Goal: Transaction & Acquisition: Purchase product/service

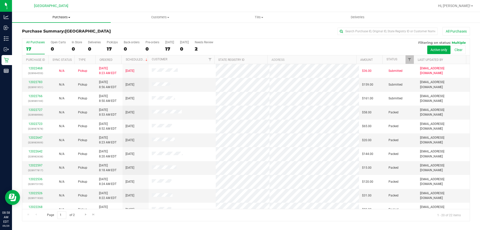
click at [59, 18] on span "Purchases" at bounding box center [61, 17] width 99 height 5
click at [52, 34] on li "Fulfillment" at bounding box center [61, 36] width 99 height 6
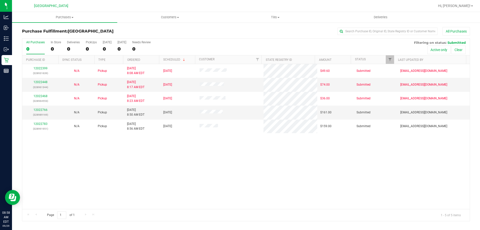
click at [206, 155] on div "12022399 (328931639) N/A Pickup 9/29/2025 8:08 AM EDT 9/29/2025 $49.60 Submitte…" at bounding box center [246, 136] width 448 height 145
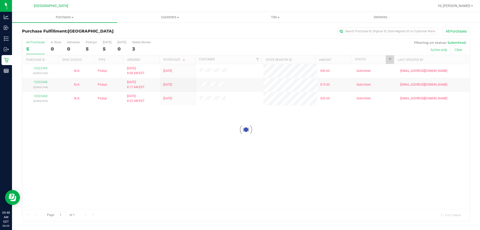
click at [161, 146] on div at bounding box center [246, 130] width 448 height 182
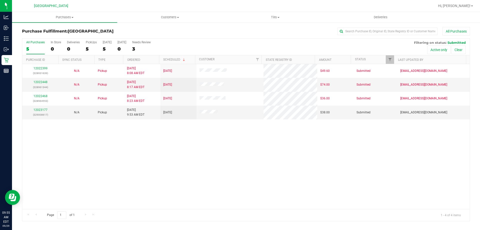
click at [161, 146] on div "12022399 (328931639) N/A Pickup 9/29/2025 8:08 AM EDT 9/29/2025 $49.60 Submitte…" at bounding box center [246, 136] width 448 height 145
click at [41, 109] on link "12023177" at bounding box center [41, 110] width 14 height 4
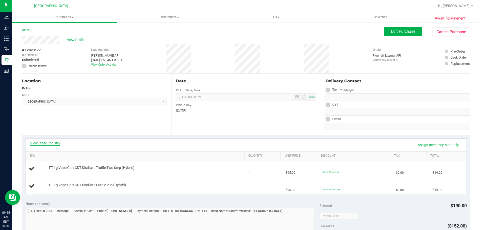
click at [46, 142] on link "View State Registry" at bounding box center [45, 143] width 30 height 5
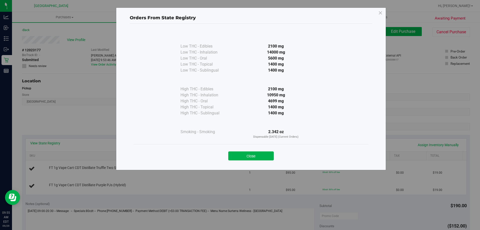
click at [251, 153] on button "Close" at bounding box center [251, 155] width 46 height 9
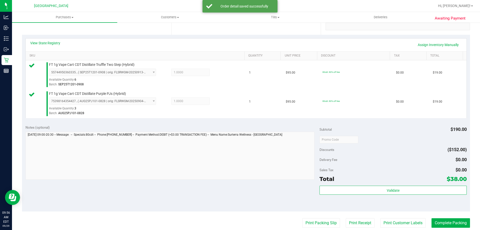
scroll to position [125, 0]
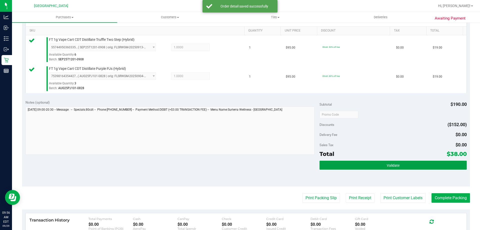
click at [344, 167] on button "Validate" at bounding box center [393, 165] width 147 height 9
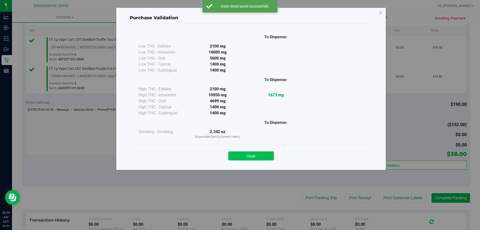
click at [255, 155] on button "Close" at bounding box center [251, 155] width 46 height 9
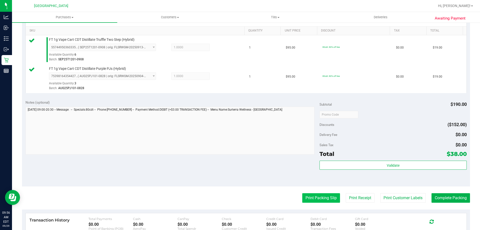
click at [311, 200] on button "Print Packing Slip" at bounding box center [321, 198] width 38 height 10
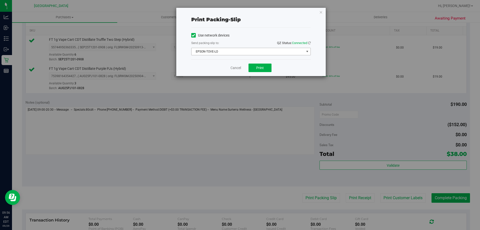
click at [258, 54] on span "EPSON-TOVE-LO" at bounding box center [248, 51] width 113 height 7
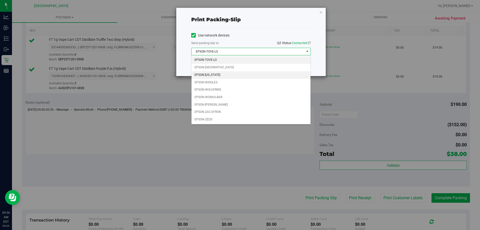
drag, startPoint x: 219, startPoint y: 73, endPoint x: 232, endPoint y: 68, distance: 13.8
click at [219, 72] on li "EPSON-[US_STATE]" at bounding box center [251, 75] width 119 height 8
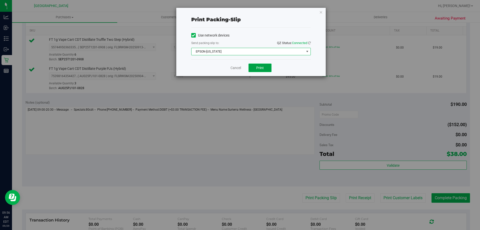
click at [256, 67] on button "Print" at bounding box center [260, 68] width 23 height 9
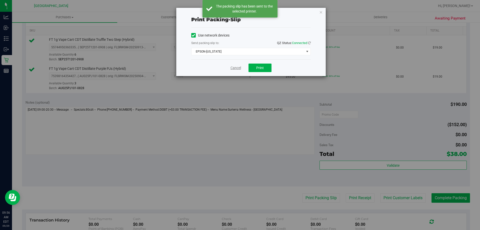
click at [234, 67] on link "Cancel" at bounding box center [236, 67] width 11 height 5
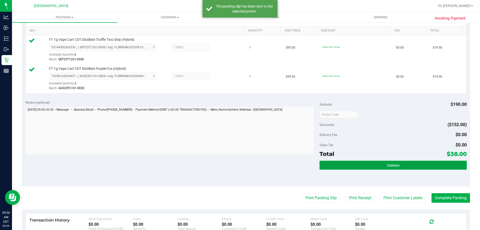
click at [341, 166] on button "Validate" at bounding box center [393, 165] width 147 height 9
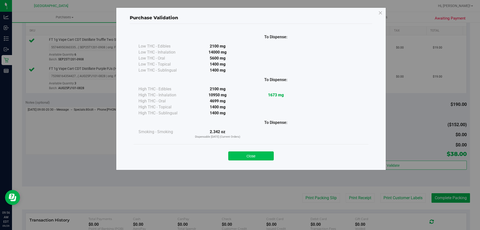
click at [254, 157] on button "Close" at bounding box center [251, 155] width 46 height 9
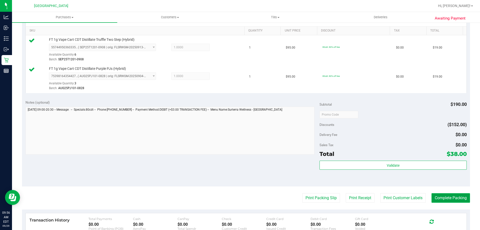
click at [432, 196] on button "Complete Packing" at bounding box center [451, 198] width 39 height 10
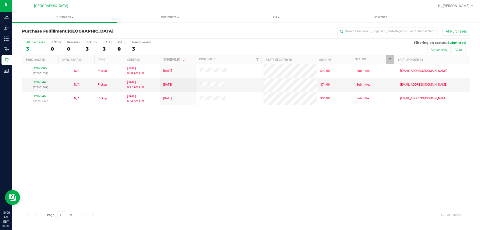
click at [115, 167] on div "12022399 (328931639) N/A Pickup [DATE] 8:08 AM EDT 9/29/2025 $49.60 Submitted […" at bounding box center [246, 136] width 448 height 145
click at [225, 130] on div "12022399 (328931639) N/A Pickup [DATE] 8:08 AM EDT 9/29/2025 $49.60 Submitted […" at bounding box center [246, 136] width 448 height 145
click at [225, 129] on div "12022399 (328931639) N/A Pickup [DATE] 8:08 AM EDT 9/29/2025 $49.60 Submitted […" at bounding box center [246, 136] width 448 height 145
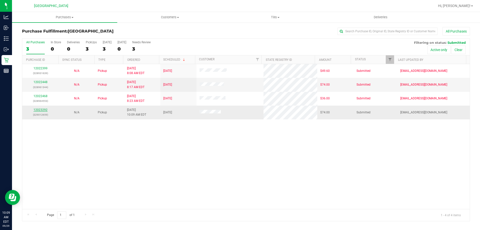
click at [45, 109] on link "12023292" at bounding box center [41, 110] width 14 height 4
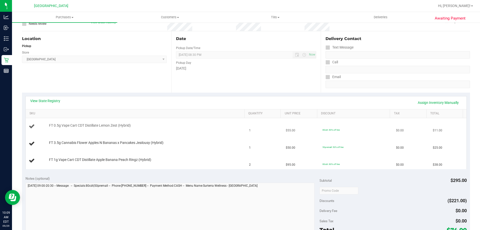
scroll to position [50, 0]
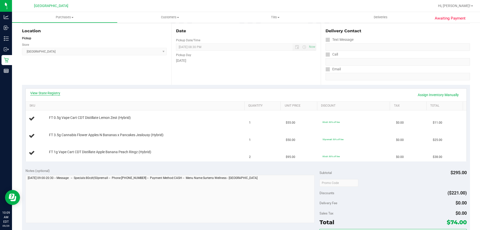
click at [46, 93] on link "View State Registry" at bounding box center [45, 93] width 30 height 5
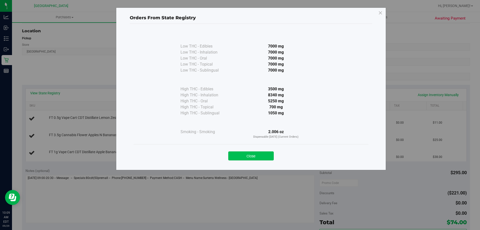
click at [237, 154] on button "Close" at bounding box center [251, 155] width 46 height 9
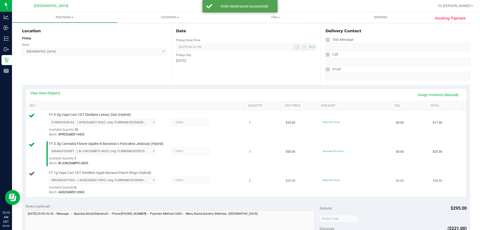
click at [104, 173] on span "FT 1g Vape Cart CDT Distillate Apple Banana Peach Ringz (Hybrid)" at bounding box center [100, 172] width 102 height 5
copy div "FT 1g Vape Cart CDT Distillate Apple Banana Peach Ringz (Hybrid)"
click at [231, 116] on div "FT 0.5g Vape Cart CDT Distillate Lemon Zest (Hybrid) 3108093628164923 ( APR25LM…" at bounding box center [145, 124] width 196 height 25
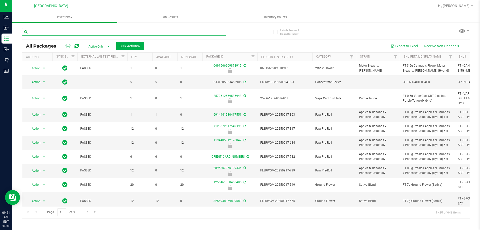
click at [125, 31] on input "text" at bounding box center [124, 32] width 204 height 8
paste input "FT 0.5g Pre-Roll Apples N Bananas x Pancakes Jealousy (Hybrid) 1ct"
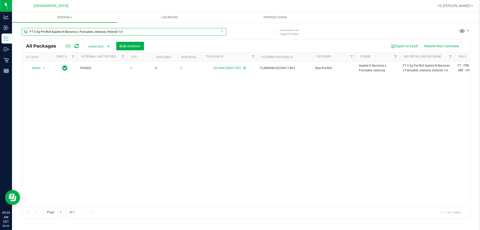
click at [127, 28] on input "FT 0.5g Pre-Roll Apples N Bananas x Pancakes Jealousy (Hybrid) 1ct" at bounding box center [124, 32] width 204 height 8
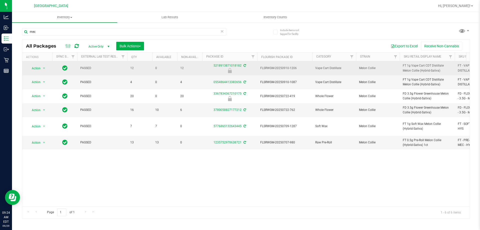
click at [415, 69] on span "FT 1g Vape Cart CDT Distillate Melon Collie (Hybrid-Sativa)" at bounding box center [427, 68] width 49 height 10
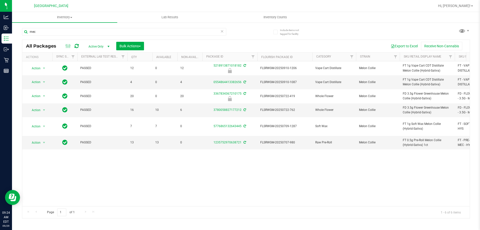
click at [406, 172] on div "Action Action Edit attributes Global inventory Locate package Package audit log…" at bounding box center [246, 133] width 448 height 145
click at [126, 29] on input "mec" at bounding box center [124, 32] width 204 height 8
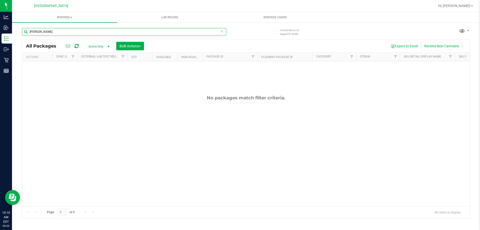
click at [154, 34] on input "gaspar" at bounding box center [124, 32] width 204 height 8
paste input "FT 1g Vape Cart CDT Distillate Apple Banana Peach Ringz (Hybrid)"
type input "FT 1g Vape Cart CDT Distillate Apple Banana Peach Ringz (Hybrid)"
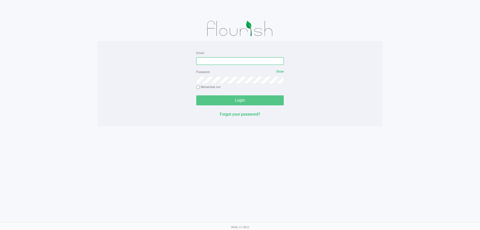
click at [229, 62] on input "Email" at bounding box center [240, 61] width 88 height 8
type input "lareas@liveparallel.com"
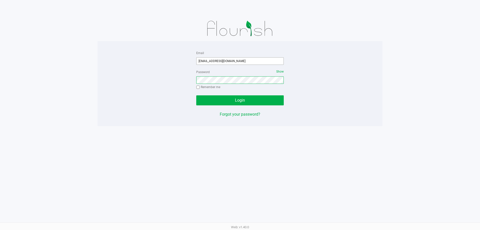
click at [196, 95] on button "Login" at bounding box center [240, 100] width 88 height 10
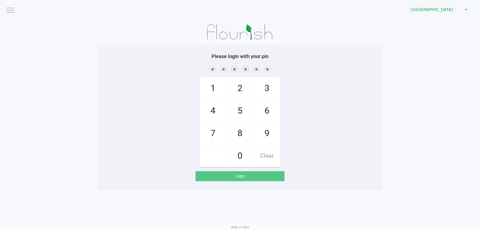
click at [360, 117] on div "1 4 7 2 5 8 0 3 6 9 Clear" at bounding box center [240, 116] width 285 height 102
checkbox input "true"
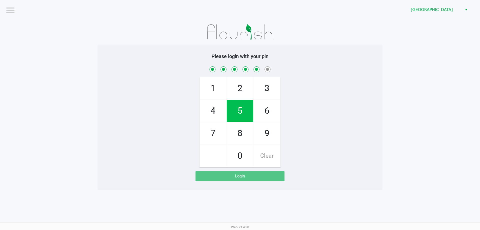
checkbox input "true"
checkbox input "false"
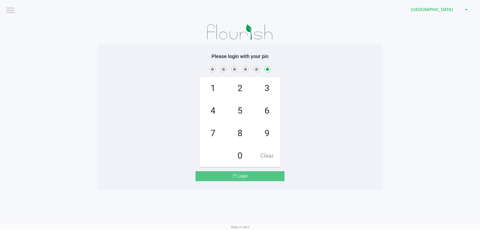
checkbox input "false"
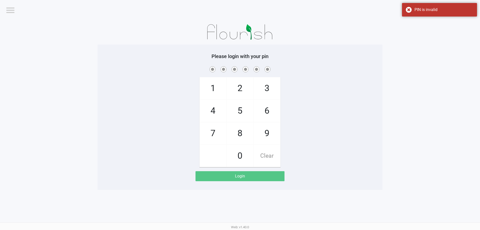
click at [336, 100] on div "1 4 7 2 5 8 0 3 6 9 Clear" at bounding box center [240, 116] width 285 height 102
checkbox input "true"
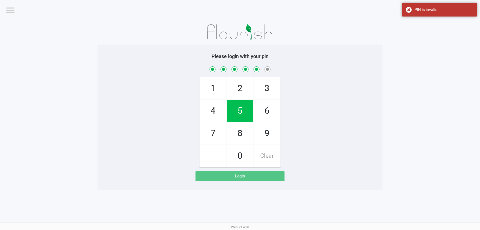
checkbox input "true"
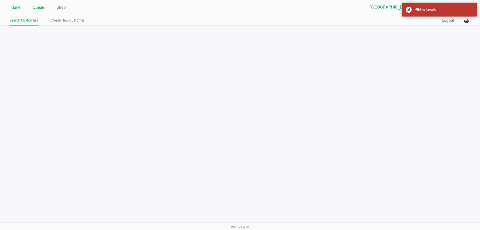
click at [39, 8] on link "Queue" at bounding box center [38, 7] width 11 height 7
click at [41, 22] on link "Pickups" at bounding box center [40, 20] width 12 height 6
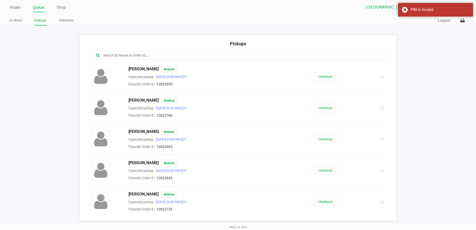
click at [155, 56] on input "text" at bounding box center [231, 56] width 256 height 6
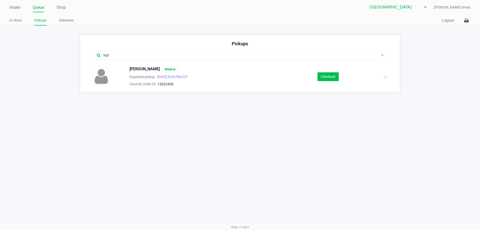
type input "huf"
click at [335, 81] on button "Checkout" at bounding box center [328, 76] width 21 height 9
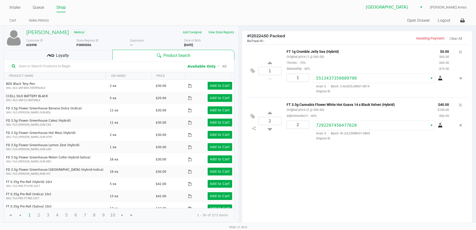
click at [80, 52] on div "Loyalty" at bounding box center [58, 55] width 109 height 10
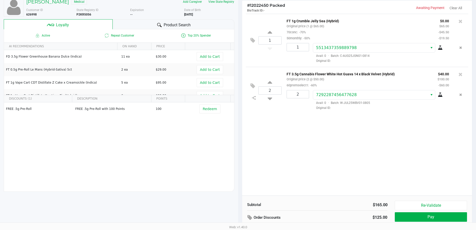
scroll to position [57, 0]
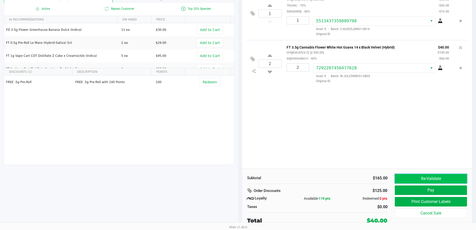
click at [405, 179] on button "Re-Validate" at bounding box center [431, 179] width 72 height 10
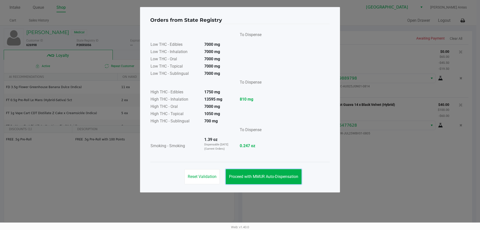
drag, startPoint x: 289, startPoint y: 173, endPoint x: 323, endPoint y: 170, distance: 34.1
click at [289, 172] on button "Proceed with MMUR Auto-Dispensation" at bounding box center [264, 176] width 76 height 15
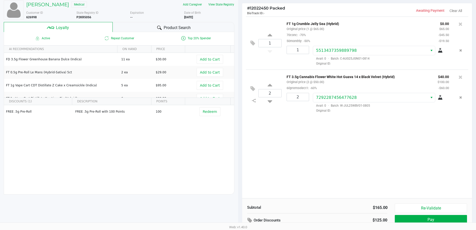
scroll to position [57, 0]
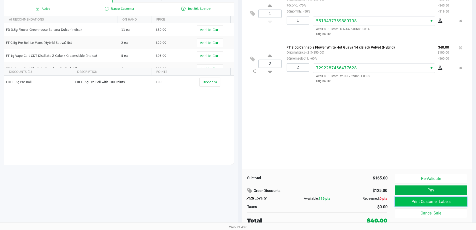
click at [418, 202] on button "Print Customer Labels" at bounding box center [431, 202] width 72 height 10
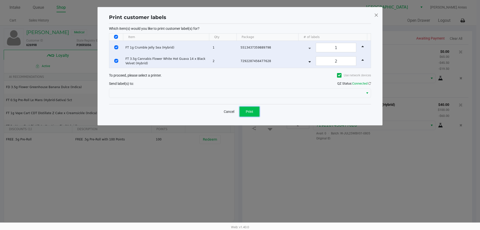
click at [257, 113] on button "Print" at bounding box center [250, 112] width 20 height 10
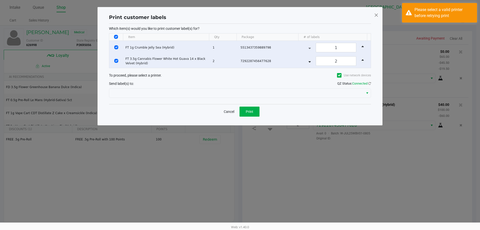
click at [249, 86] on div "Send label(s) to: QZ Status: Connected" at bounding box center [240, 83] width 262 height 7
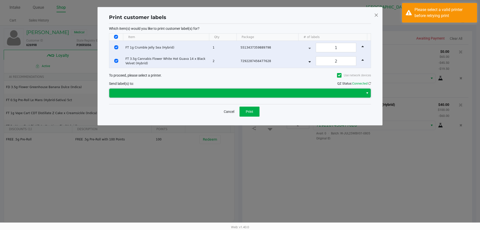
click at [249, 92] on span at bounding box center [236, 93] width 248 height 6
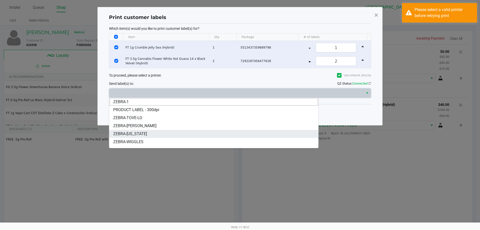
click at [143, 132] on span "ZEBRA-VERMONT" at bounding box center [130, 134] width 34 height 6
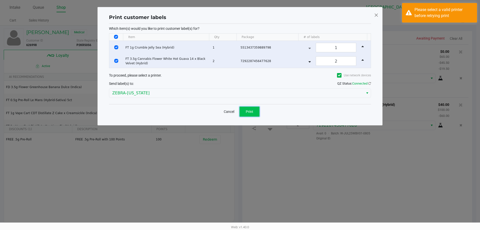
click at [246, 109] on button "Print" at bounding box center [250, 112] width 20 height 10
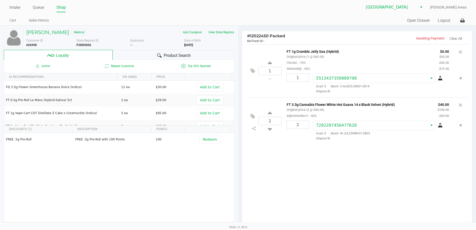
click at [314, 178] on div "1 FT 1g Crumble Jelly Sea (Hybrid) Original price (1 @ $65.00) 70conc: -70% 50m…" at bounding box center [357, 135] width 230 height 182
click at [254, 71] on icon at bounding box center [253, 71] width 5 height 6
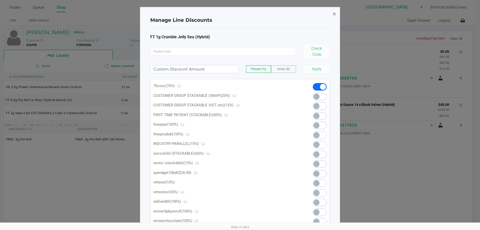
click at [335, 17] on span "×" at bounding box center [334, 14] width 3 height 7
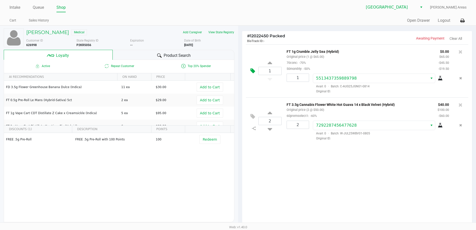
click at [256, 73] on button at bounding box center [254, 71] width 9 height 12
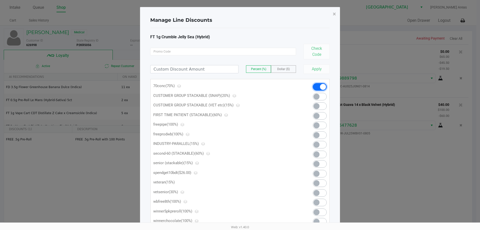
click at [322, 89] on span at bounding box center [323, 87] width 6 height 6
drag, startPoint x: 334, startPoint y: 14, endPoint x: 398, endPoint y: 116, distance: 120.2
click at [415, 158] on ngb-modal-window "Manage Line Discounts × FT 1g Crumble Jelly Sea (Hybrid) Check Code Percent (%)…" at bounding box center [240, 115] width 480 height 230
click at [331, 12] on button "×" at bounding box center [334, 14] width 11 height 14
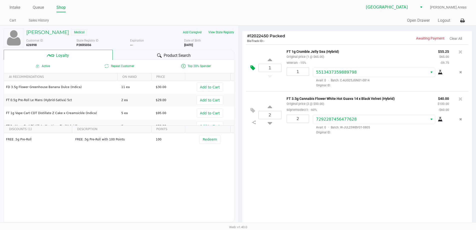
click at [253, 69] on icon at bounding box center [253, 68] width 5 height 6
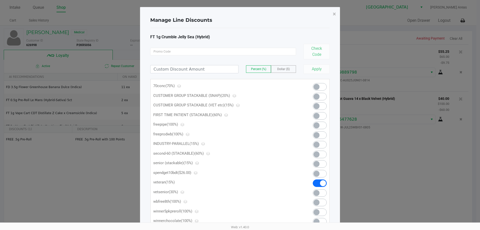
click at [323, 84] on span at bounding box center [320, 87] width 14 height 8
click at [334, 14] on span "×" at bounding box center [334, 14] width 3 height 7
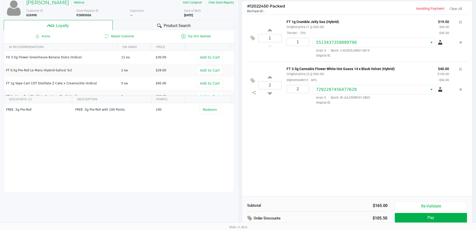
scroll to position [57, 0]
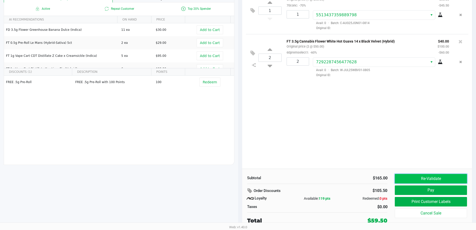
click at [427, 178] on button "Re-Validate" at bounding box center [431, 179] width 72 height 10
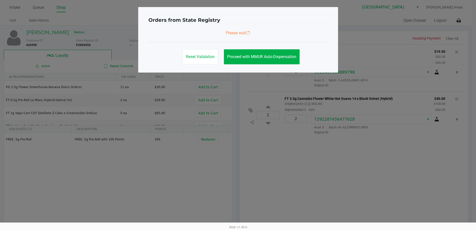
scroll to position [0, 0]
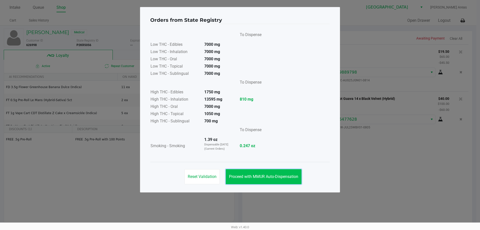
click at [287, 178] on span "Proceed with MMUR Auto-Dispensation" at bounding box center [263, 176] width 69 height 5
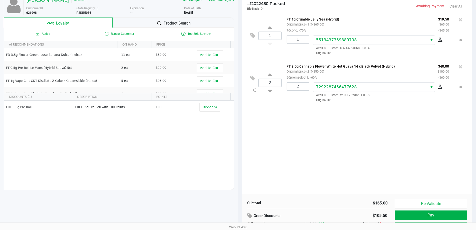
scroll to position [57, 0]
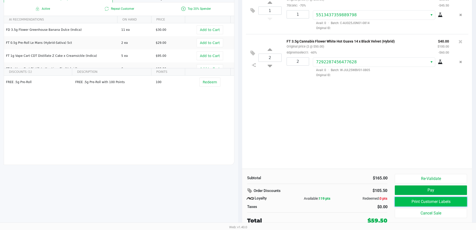
click at [398, 201] on button "Print Customer Labels" at bounding box center [431, 202] width 72 height 10
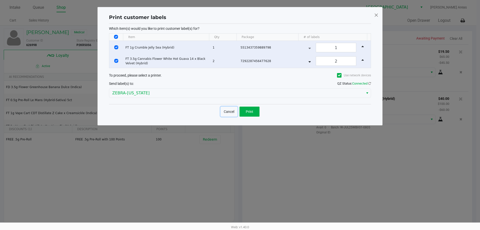
click at [226, 112] on button "Cancel" at bounding box center [229, 112] width 17 height 10
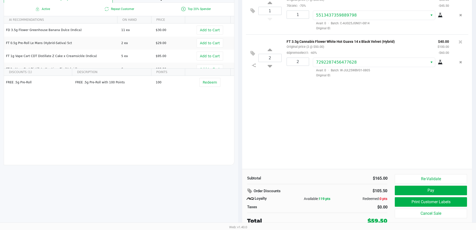
scroll to position [57, 0]
click at [419, 191] on button "Pay" at bounding box center [431, 190] width 72 height 10
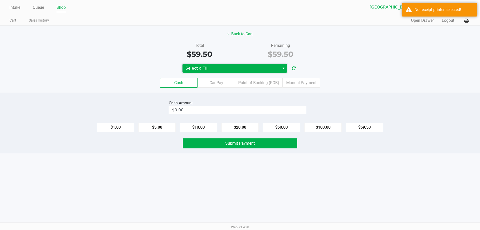
click at [245, 72] on span "Select a Till" at bounding box center [231, 68] width 97 height 9
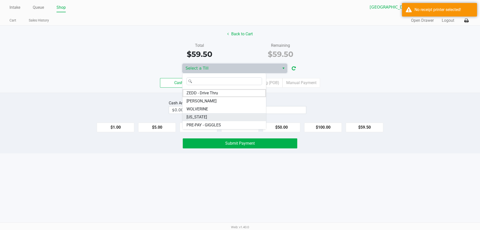
click at [209, 115] on li "VERMONT" at bounding box center [225, 117] width 84 height 8
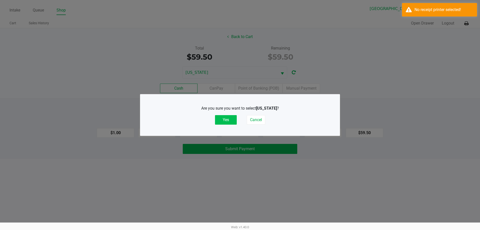
click at [228, 121] on button "Yes" at bounding box center [226, 120] width 22 height 10
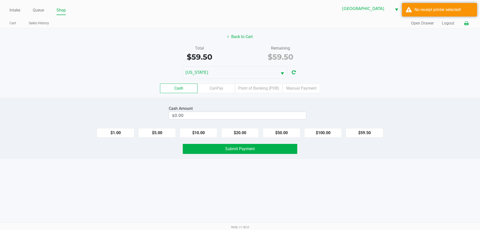
click at [467, 26] on button at bounding box center [466, 23] width 8 height 9
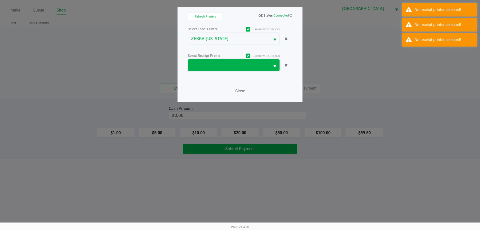
click at [228, 64] on span at bounding box center [229, 65] width 76 height 6
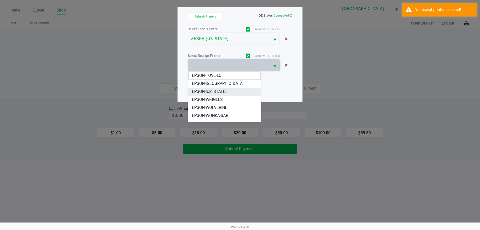
click at [216, 94] on span "EPSON-VERMONT" at bounding box center [209, 92] width 34 height 6
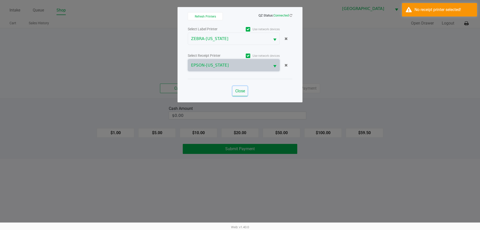
click at [238, 91] on span "Close" at bounding box center [240, 91] width 10 height 5
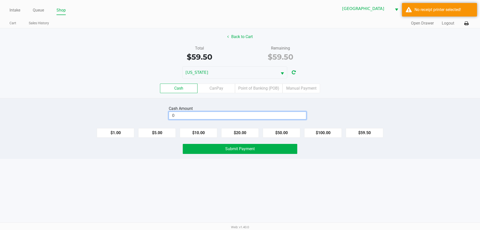
click at [233, 118] on input "0" at bounding box center [237, 115] width 137 height 7
type input "$60.00"
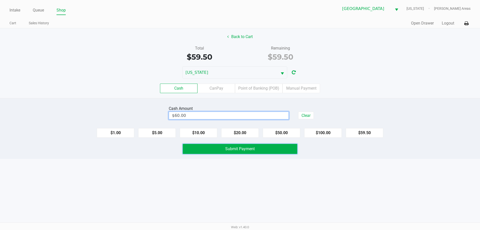
drag, startPoint x: 227, startPoint y: 148, endPoint x: 230, endPoint y: 148, distance: 3.8
click at [228, 148] on span "Submit Payment" at bounding box center [240, 148] width 30 height 5
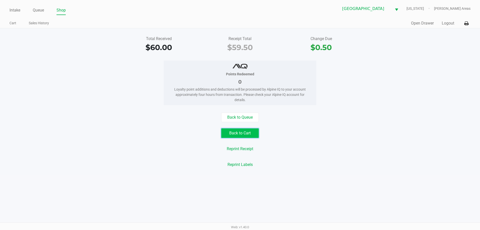
click at [249, 133] on button "Back to Cart" at bounding box center [240, 133] width 38 height 10
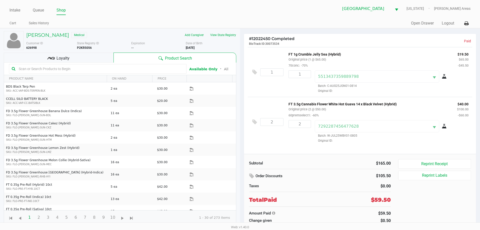
click at [79, 48] on b "P2KR5056" at bounding box center [84, 48] width 15 height 4
copy b "P2KR5056"
click at [13, 8] on link "Intake" at bounding box center [15, 10] width 11 height 7
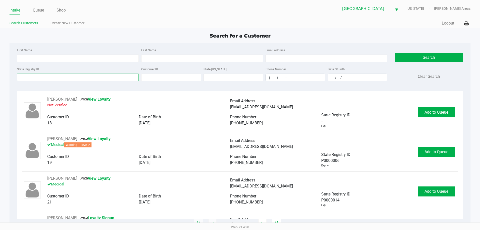
click at [62, 79] on input "State Registry ID" at bounding box center [78, 78] width 122 height 8
paste input "P2KR5056"
type input "P2KR5056"
click at [421, 54] on button "Search" at bounding box center [429, 58] width 68 height 10
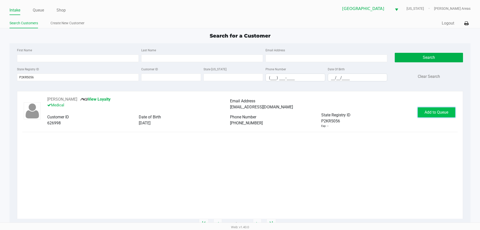
click at [427, 112] on span "Add to Queue" at bounding box center [437, 112] width 24 height 5
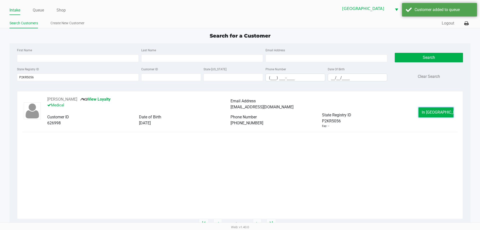
click at [437, 111] on span "In Queue" at bounding box center [443, 112] width 42 height 5
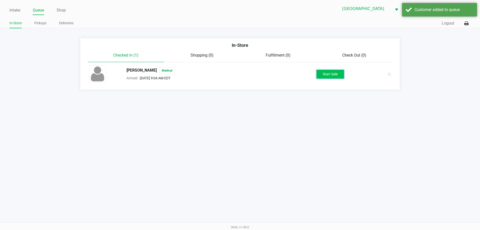
click at [333, 72] on button "Start Sale" at bounding box center [331, 74] width 28 height 9
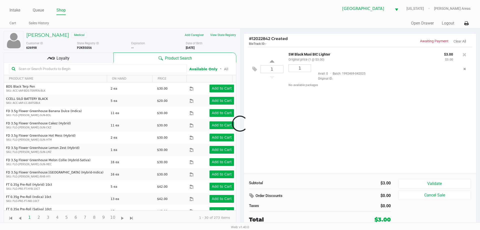
click at [255, 70] on div at bounding box center [240, 123] width 480 height 140
click at [254, 69] on icon at bounding box center [254, 69] width 5 height 6
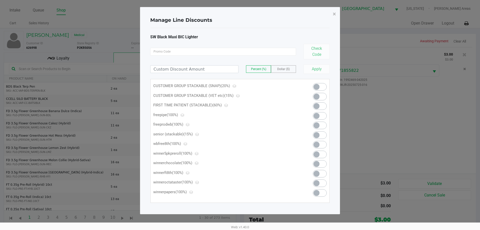
click at [323, 98] on span at bounding box center [320, 97] width 14 height 8
click at [335, 15] on span "×" at bounding box center [334, 14] width 3 height 7
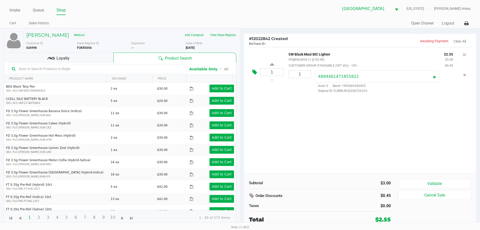
click at [257, 73] on icon at bounding box center [254, 72] width 5 height 6
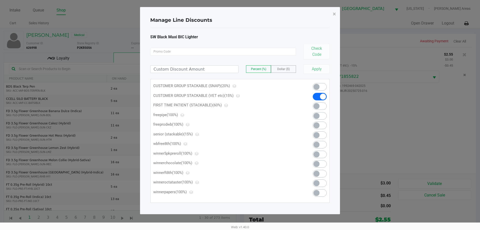
click at [322, 94] on span at bounding box center [323, 97] width 6 height 6
click at [335, 13] on span "×" at bounding box center [334, 14] width 3 height 7
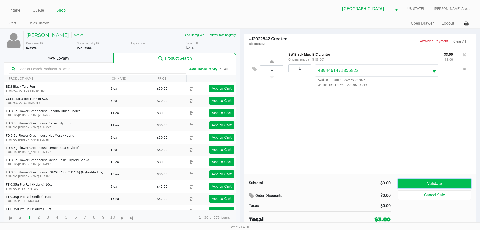
click at [444, 181] on button "Validate" at bounding box center [434, 184] width 73 height 10
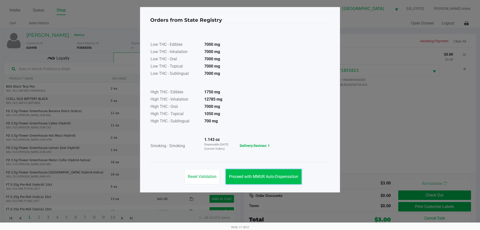
drag, startPoint x: 292, startPoint y: 173, endPoint x: 295, endPoint y: 174, distance: 3.2
click at [292, 173] on button "Proceed with MMUR Auto-Dispensation" at bounding box center [264, 176] width 76 height 15
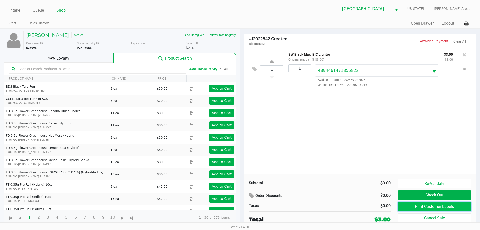
click at [430, 207] on button "Print Customer Labels" at bounding box center [434, 207] width 73 height 10
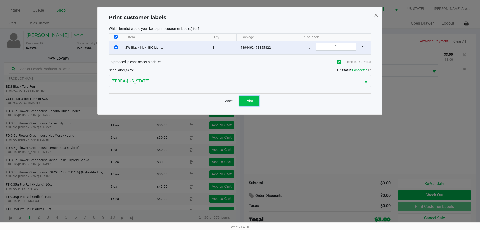
click at [251, 99] on span "Print" at bounding box center [250, 101] width 8 height 4
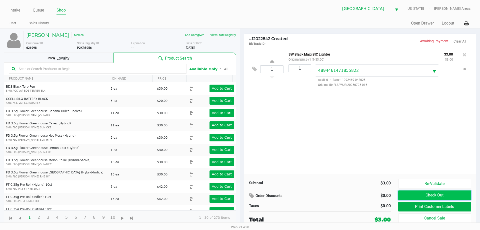
click at [424, 194] on button "Check Out" at bounding box center [434, 195] width 73 height 10
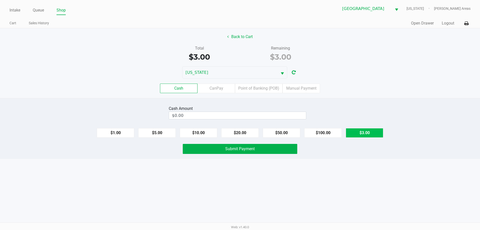
click at [357, 134] on button "$3.00" at bounding box center [365, 133] width 38 height 10
type input "$3.00"
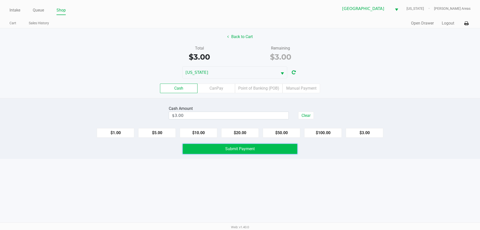
click at [231, 150] on span "Submit Payment" at bounding box center [240, 148] width 30 height 5
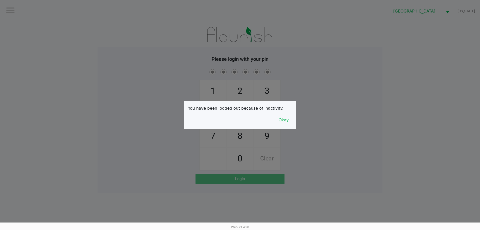
click at [285, 118] on button "Okay" at bounding box center [283, 120] width 17 height 10
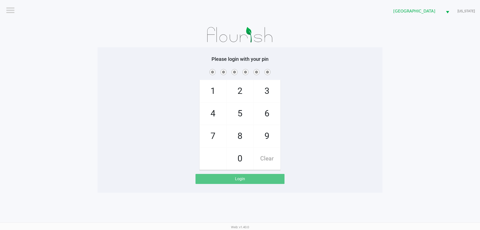
click at [320, 121] on div "1 4 7 2 5 8 0 3 6 9 Clear" at bounding box center [240, 119] width 285 height 102
checkbox input "true"
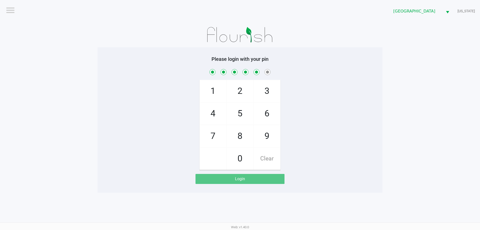
checkbox input "true"
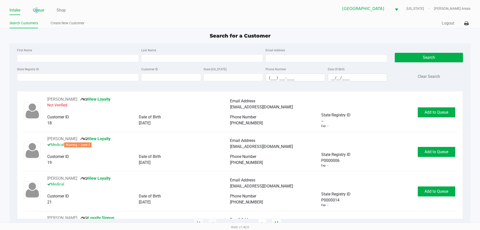
click at [37, 11] on link "Queue" at bounding box center [38, 10] width 11 height 7
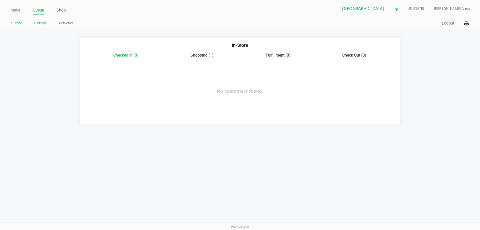
click at [38, 25] on link "Pickups" at bounding box center [40, 23] width 12 height 6
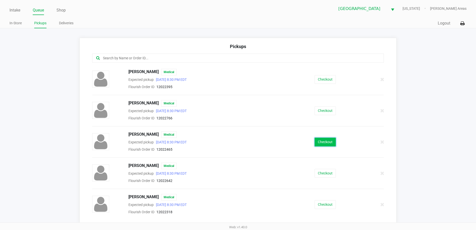
click at [323, 140] on button "Checkout" at bounding box center [325, 142] width 21 height 9
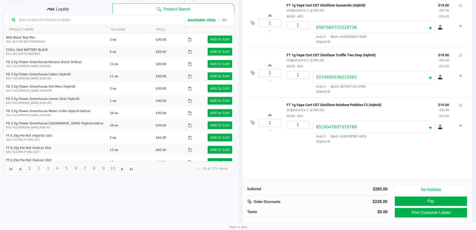
scroll to position [50, 0]
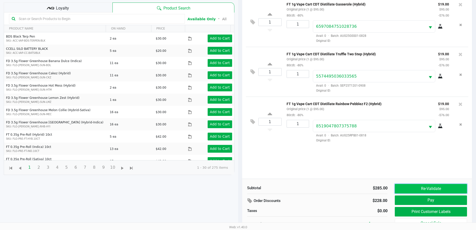
click at [404, 189] on button "Re-Validate" at bounding box center [431, 189] width 72 height 10
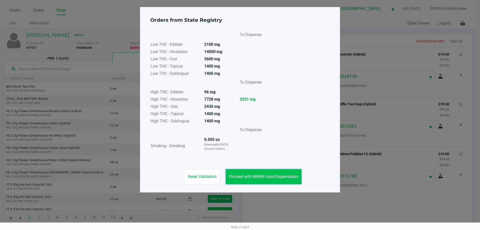
click at [287, 173] on button "Proceed with MMUR Auto-Dispensation" at bounding box center [264, 176] width 76 height 15
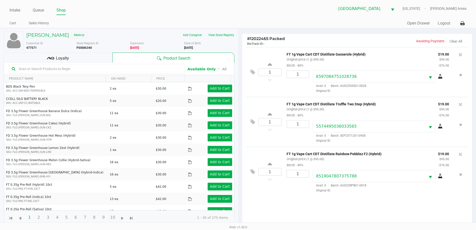
click at [72, 64] on div at bounding box center [97, 69] width 176 height 10
click at [74, 54] on div "Loyalty" at bounding box center [58, 58] width 109 height 10
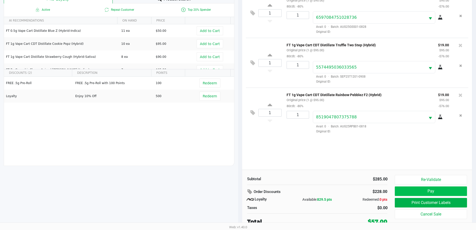
scroll to position [60, 0]
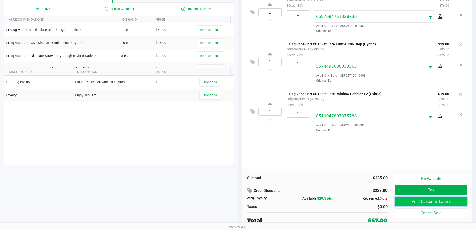
click at [434, 201] on button "Print Customer Labels" at bounding box center [431, 202] width 72 height 10
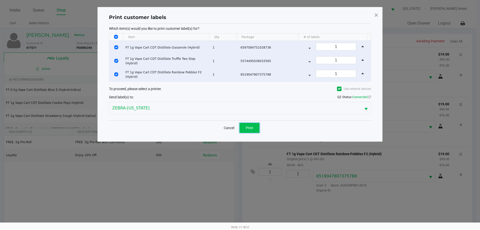
click at [250, 131] on button "Print" at bounding box center [250, 128] width 20 height 10
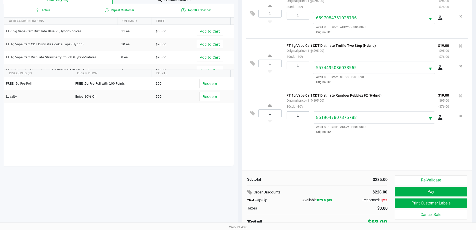
scroll to position [60, 0]
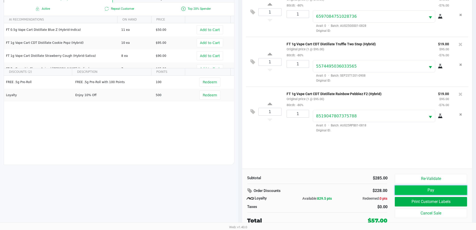
click at [417, 188] on button "Pay" at bounding box center [431, 190] width 72 height 10
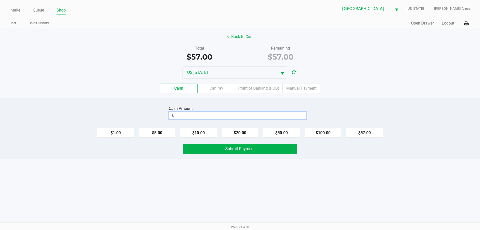
click at [277, 115] on input "0" at bounding box center [237, 115] width 137 height 7
type input "$60.00"
click at [233, 150] on span "Submit Payment" at bounding box center [240, 148] width 30 height 5
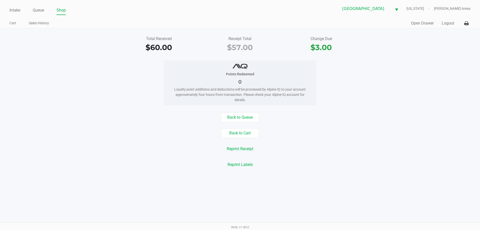
click at [141, 122] on div "Back to Queue" at bounding box center [240, 118] width 488 height 10
click at [14, 7] on link "Intake" at bounding box center [15, 10] width 11 height 7
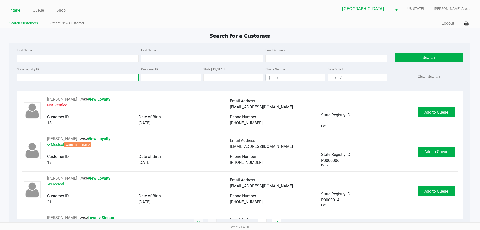
click at [62, 77] on input "State Registry ID" at bounding box center [78, 78] width 122 height 8
click at [72, 78] on input "State Registry ID" at bounding box center [78, 78] width 122 height 8
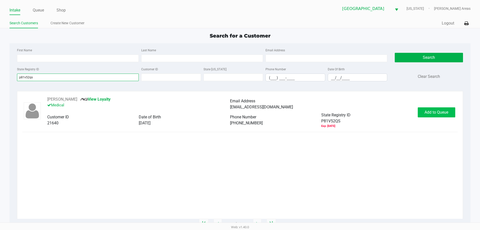
type input "p81v52qs"
click at [448, 112] on span "Add to Queue" at bounding box center [437, 112] width 24 height 5
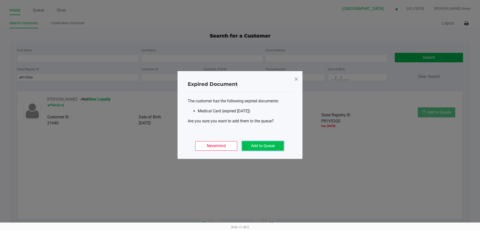
click at [273, 144] on button "Add to Queue" at bounding box center [263, 146] width 42 height 10
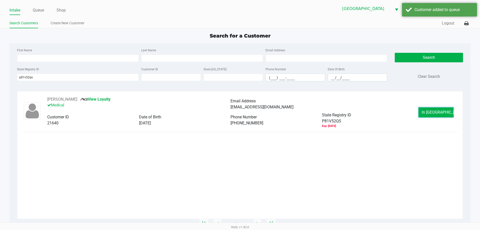
click at [423, 111] on button "In Queue" at bounding box center [436, 112] width 35 height 10
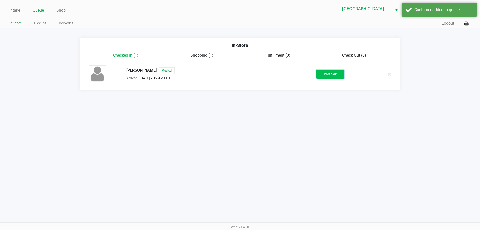
click at [333, 73] on button "Start Sale" at bounding box center [331, 74] width 28 height 9
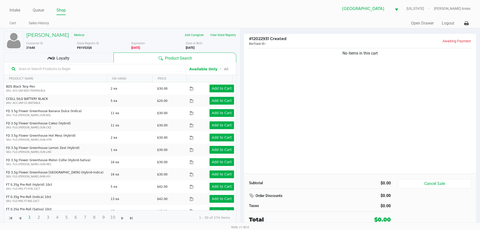
click at [338, 73] on div "No items in this cart" at bounding box center [360, 110] width 232 height 127
click at [99, 56] on div "Loyalty" at bounding box center [59, 58] width 110 height 10
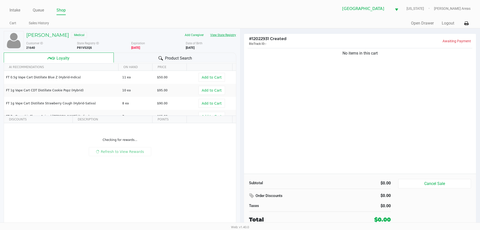
click at [212, 35] on button "View State Registry" at bounding box center [221, 35] width 29 height 8
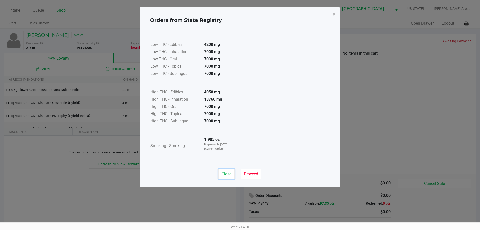
drag, startPoint x: 227, startPoint y: 174, endPoint x: 344, endPoint y: 123, distance: 127.0
click at [227, 174] on span "Close" at bounding box center [227, 174] width 10 height 5
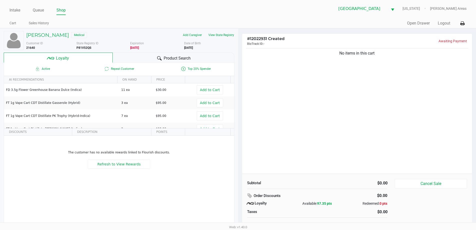
click at [353, 116] on ngb-modal-window "Orders from State Registry × Low THC - Edibles 4200 mg Low THC - Inhalation 700…" at bounding box center [238, 115] width 476 height 230
click at [181, 57] on span "Product Search" at bounding box center [177, 58] width 27 height 6
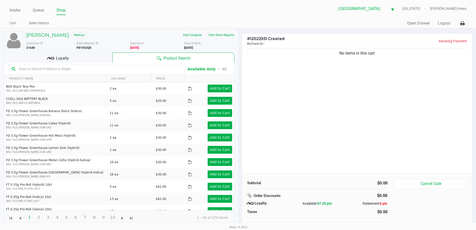
click at [150, 70] on input "text" at bounding box center [100, 69] width 166 height 8
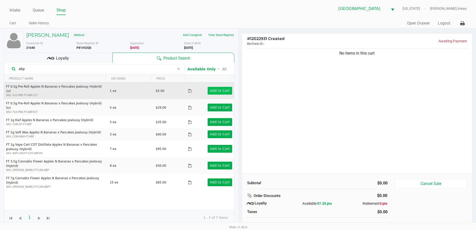
type input "abp"
click at [214, 89] on app-button-loader "Add to Cart" at bounding box center [220, 91] width 20 height 4
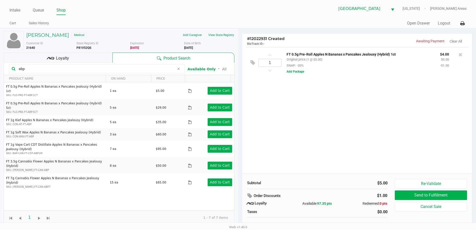
click at [365, 108] on div "1 FT 0.5g Pre-Roll Apples N Bananas x Pancakes Jealousy (Hybrid) 1ct Original p…" at bounding box center [357, 110] width 230 height 127
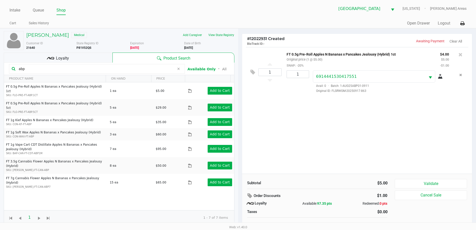
click at [373, 53] on p "FT 0.5g Pre-Roll Apples N Bananas x Pancakes Jealousy (Hybrid) 1ct" at bounding box center [360, 53] width 146 height 5
copy p "FT 0.5g Pre-Roll Apples N Bananas x Pancakes Jealousy (Hybrid) 1ct"
click at [337, 164] on div "1 FT 0.5g Pre-Roll Apples N Bananas x Pancakes Jealousy (Hybrid) 1ct Original p…" at bounding box center [357, 110] width 230 height 127
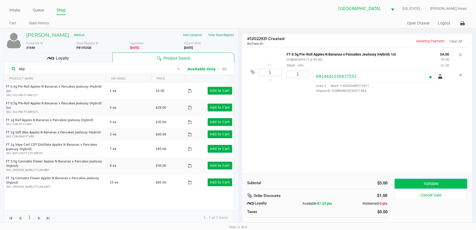
click at [427, 182] on button "Validate" at bounding box center [431, 184] width 72 height 10
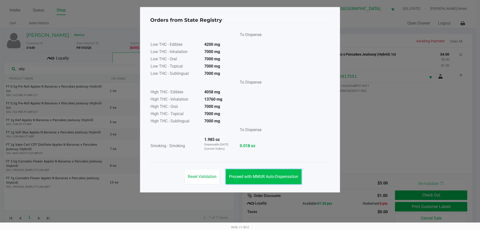
click at [279, 177] on span "Proceed with MMUR Auto-Dispensation" at bounding box center [263, 176] width 69 height 5
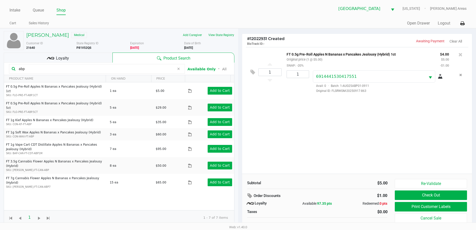
click at [348, 147] on ngb-modal-window "Orders from State Registry To Dispense Low THC - Edibles 4200 mg Low THC - Inha…" at bounding box center [238, 115] width 476 height 230
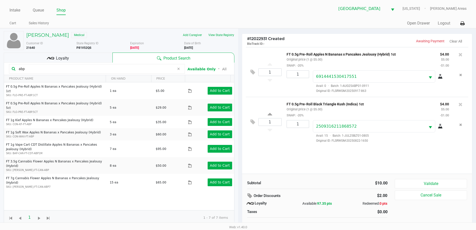
click at [71, 56] on div "Loyalty" at bounding box center [58, 58] width 109 height 10
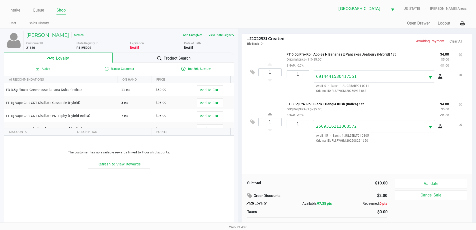
click at [288, 176] on div "Subtotal $10.00 Order Discounts $2.00 Loyalty Available: 97.35 pts Redeemed: 0 …" at bounding box center [357, 204] width 230 height 61
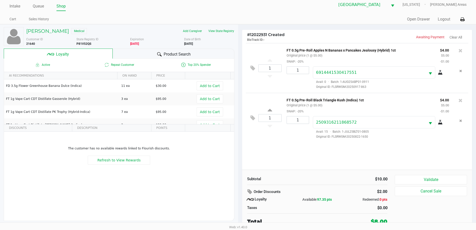
scroll to position [5, 0]
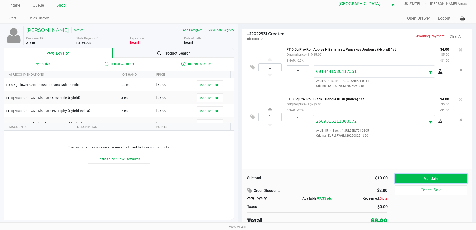
click at [407, 180] on button "Validate" at bounding box center [431, 179] width 72 height 10
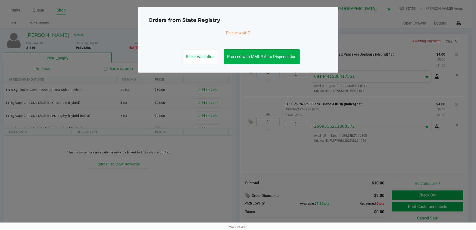
scroll to position [0, 0]
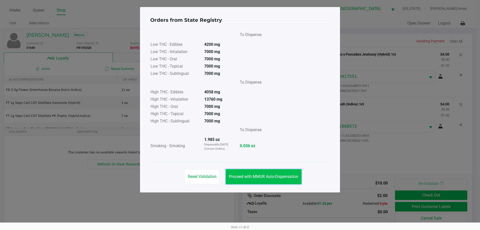
click at [264, 174] on button "Proceed with MMUR Auto-Dispensation" at bounding box center [264, 176] width 76 height 15
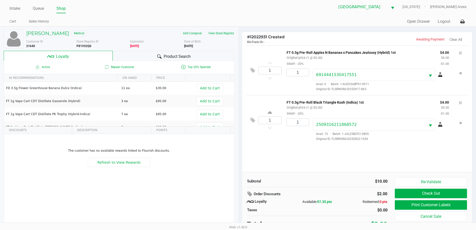
scroll to position [5, 0]
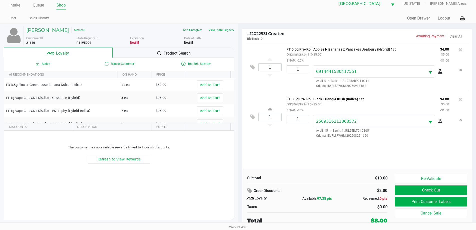
click at [295, 175] on div "Subtotal $10.00" at bounding box center [318, 177] width 148 height 7
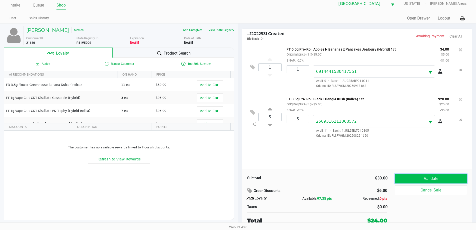
click at [414, 175] on button "Validate" at bounding box center [431, 179] width 72 height 10
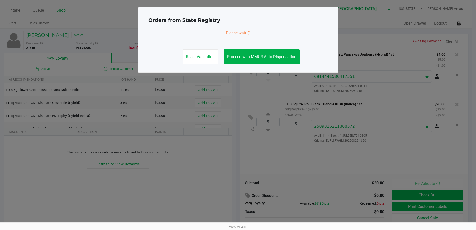
scroll to position [0, 0]
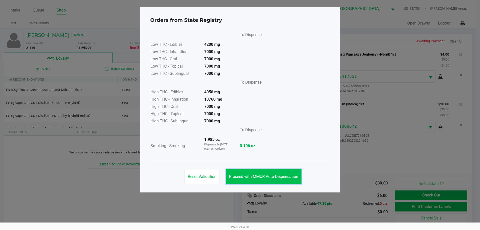
click at [280, 181] on button "Proceed with MMUR Auto-Dispensation" at bounding box center [264, 176] width 76 height 15
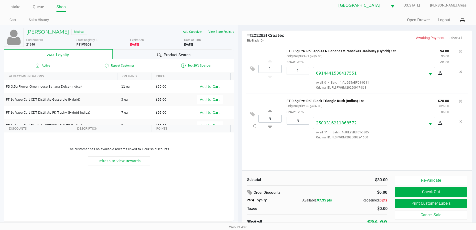
scroll to position [5, 0]
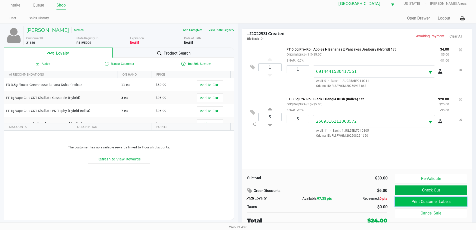
click at [425, 201] on button "Print Customer Labels" at bounding box center [431, 202] width 72 height 10
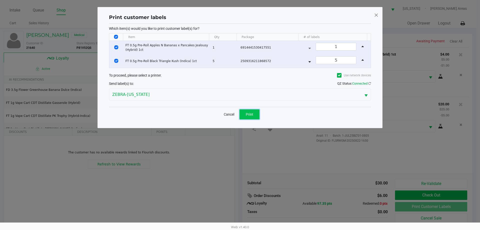
click at [253, 112] on span "Print" at bounding box center [250, 114] width 8 height 4
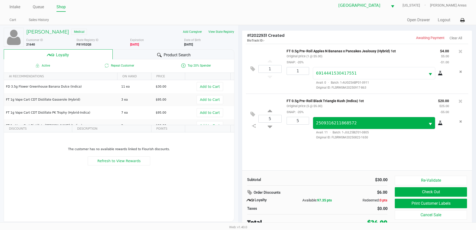
scroll to position [5, 0]
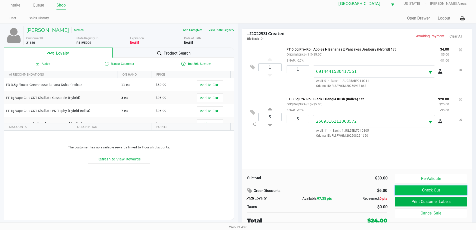
click at [429, 188] on button "Check Out" at bounding box center [431, 190] width 72 height 10
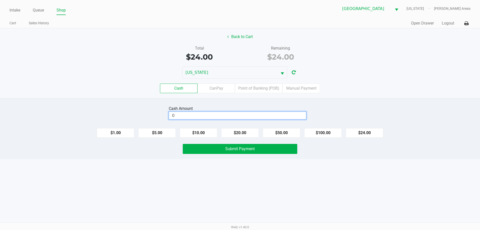
click at [263, 115] on input "0" at bounding box center [237, 115] width 137 height 7
type input "$25.00"
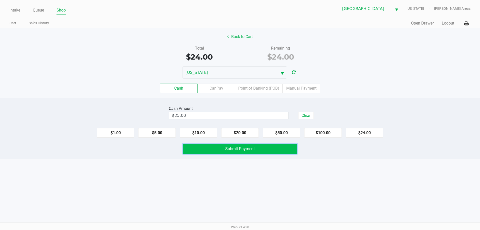
click at [225, 152] on button "Submit Payment" at bounding box center [240, 149] width 115 height 10
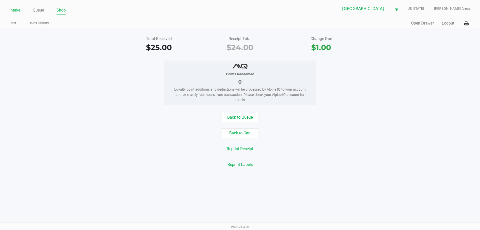
click at [14, 13] on link "Intake" at bounding box center [15, 10] width 11 height 7
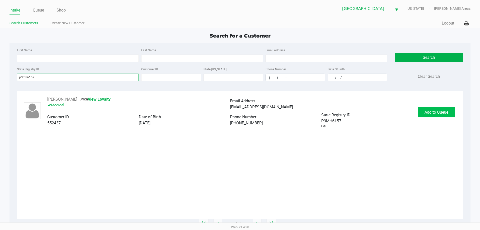
type input "p3mh6157"
click at [429, 107] on button "Add to Queue" at bounding box center [437, 112] width 38 height 10
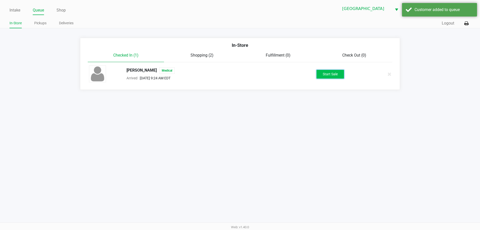
click at [326, 76] on button "Start Sale" at bounding box center [331, 74] width 28 height 9
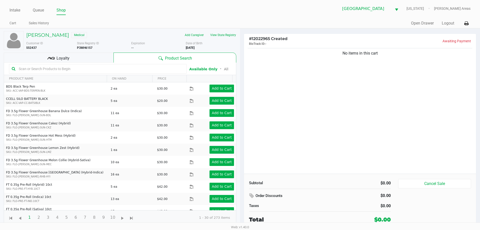
click at [102, 59] on div "Loyalty" at bounding box center [59, 58] width 110 height 10
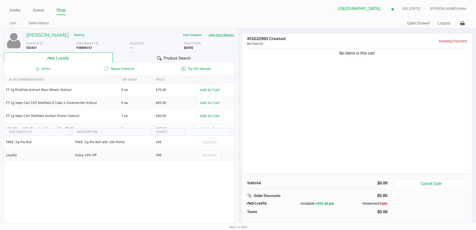
click at [230, 37] on button "View State Registry" at bounding box center [219, 35] width 29 height 8
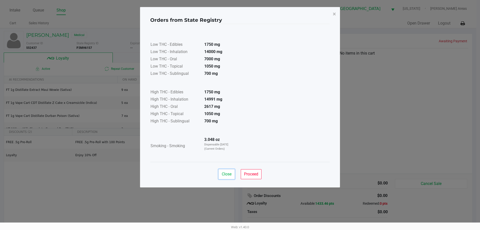
click at [226, 173] on span "Close" at bounding box center [227, 174] width 10 height 5
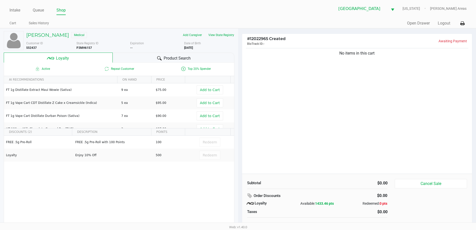
click at [368, 105] on div "No items in this cart" at bounding box center [357, 110] width 230 height 127
click at [346, 134] on div "No items in this cart" at bounding box center [357, 110] width 230 height 127
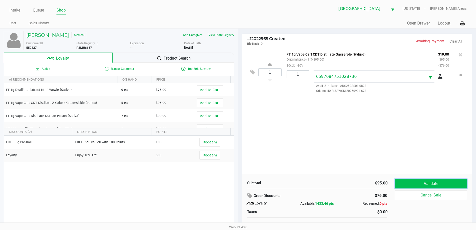
click at [407, 184] on button "Validate" at bounding box center [431, 184] width 72 height 10
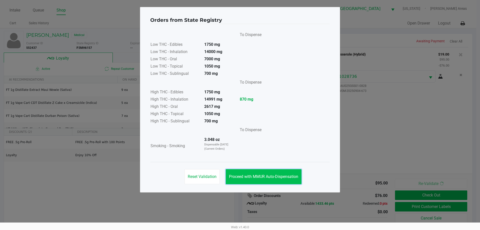
click at [293, 175] on span "Proceed with MMUR Auto-Dispensation" at bounding box center [263, 176] width 69 height 5
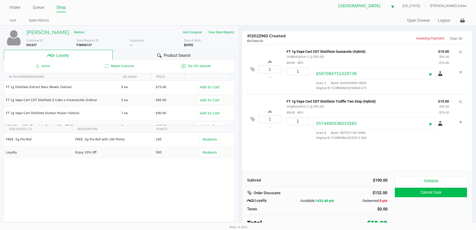
scroll to position [5, 0]
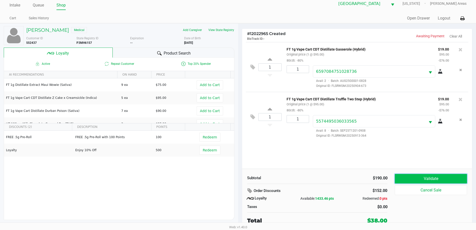
click at [450, 180] on button "Validate" at bounding box center [431, 179] width 72 height 10
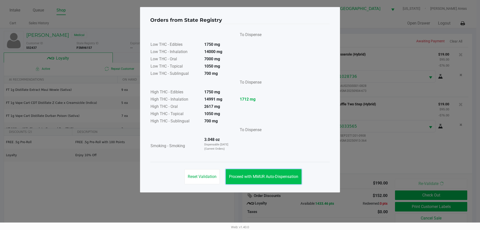
click at [277, 174] on span "Proceed with MMUR Auto-Dispensation" at bounding box center [263, 176] width 69 height 5
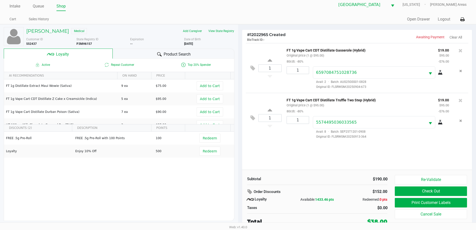
scroll to position [5, 0]
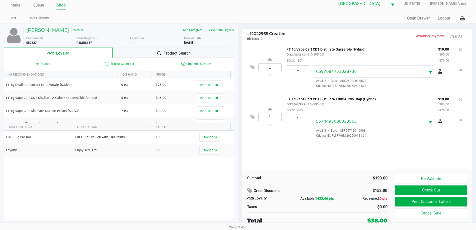
click at [383, 165] on div "1 FT 1g Vape Cart CDT Distillate Gasserole (Hybrid) Original price (1 @ $95.00)…" at bounding box center [357, 105] width 230 height 127
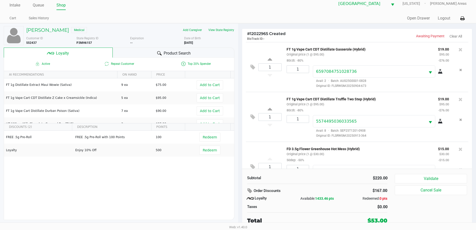
scroll to position [24, 0]
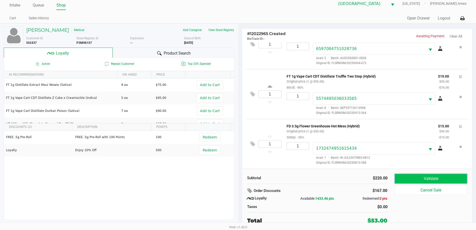
click at [441, 179] on button "Validate" at bounding box center [431, 179] width 72 height 10
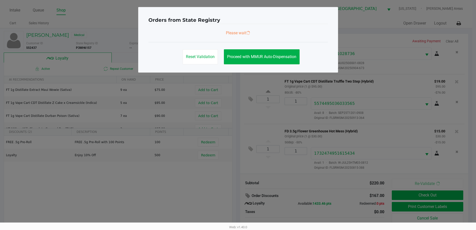
scroll to position [0, 0]
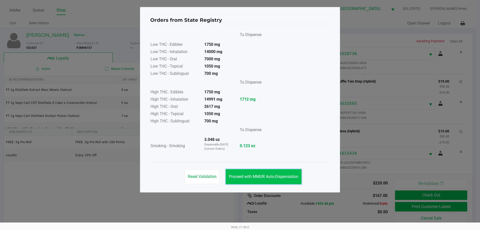
click at [270, 176] on span "Proceed with MMUR Auto-Dispensation" at bounding box center [263, 176] width 69 height 5
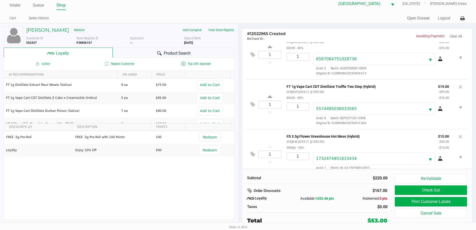
scroll to position [24, 0]
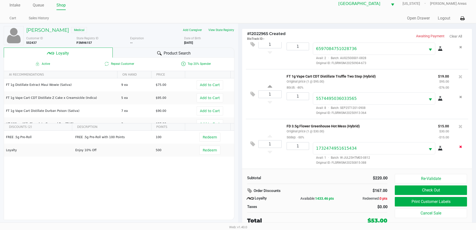
click at [458, 149] on button "Remove the package from the orderLine" at bounding box center [461, 146] width 7 height 9
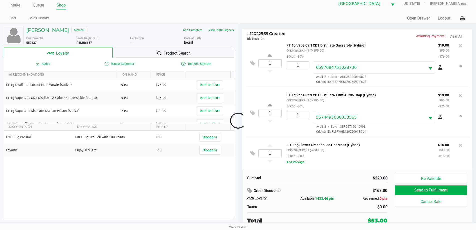
scroll to position [5, 0]
click at [459, 145] on icon at bounding box center [461, 145] width 4 height 5
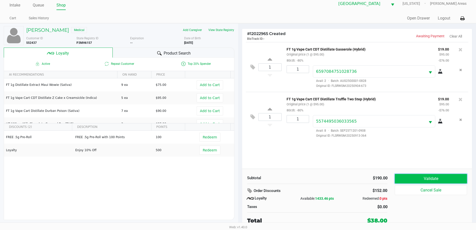
click at [428, 176] on button "Validate" at bounding box center [431, 179] width 72 height 10
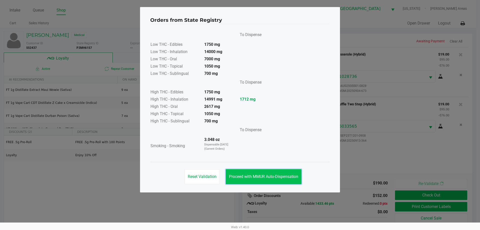
click at [272, 180] on button "Proceed with MMUR Auto-Dispensation" at bounding box center [264, 176] width 76 height 15
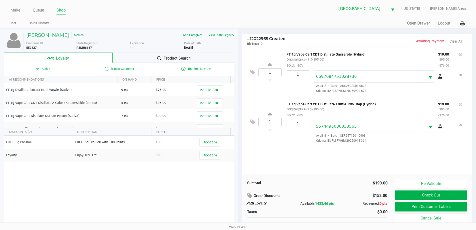
scroll to position [5, 0]
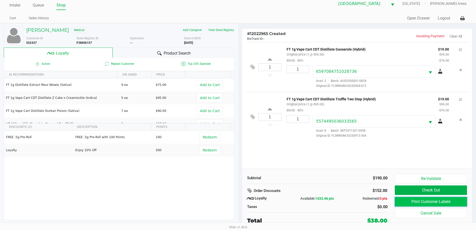
click at [411, 201] on button "Print Customer Labels" at bounding box center [431, 202] width 72 height 10
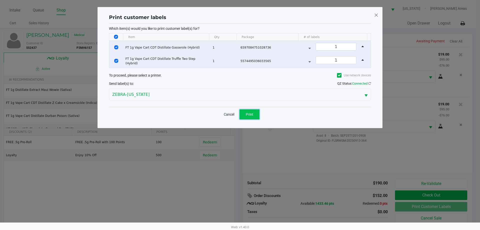
click at [256, 113] on button "Print" at bounding box center [250, 114] width 20 height 10
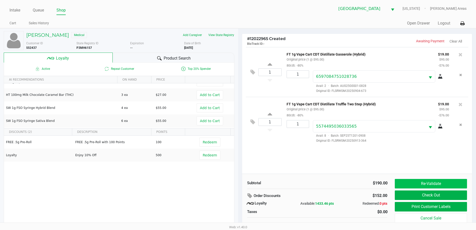
scroll to position [46, 0]
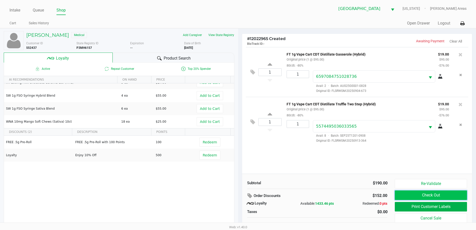
click at [417, 196] on button "Check Out" at bounding box center [431, 195] width 72 height 10
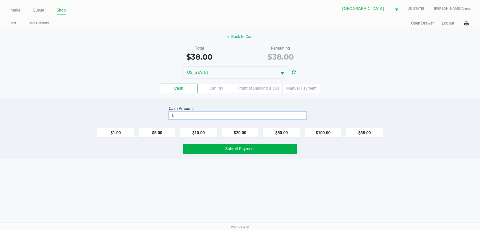
click at [272, 115] on input "0" at bounding box center [237, 115] width 137 height 7
type input "$40.00"
click at [243, 145] on button "Submit Payment" at bounding box center [240, 149] width 115 height 10
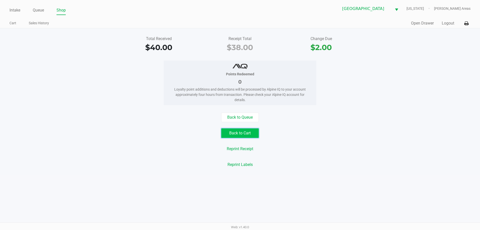
click at [240, 134] on button "Back to Cart" at bounding box center [240, 133] width 38 height 10
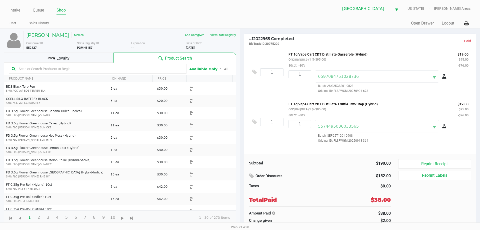
click at [89, 48] on b "P3MH6157" at bounding box center [85, 48] width 16 height 4
copy b "P3MH6157"
click at [17, 10] on link "Intake" at bounding box center [15, 10] width 11 height 7
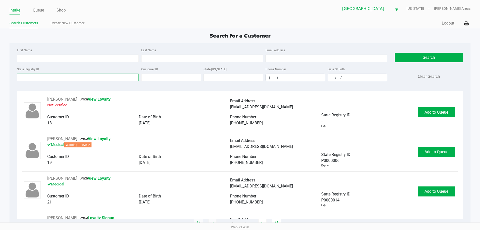
drag, startPoint x: 71, startPoint y: 76, endPoint x: 87, endPoint y: 81, distance: 16.6
click at [72, 76] on input "State Registry ID" at bounding box center [78, 78] width 122 height 8
paste input "P3MH6157"
type input "P3MH6157"
click at [395, 59] on div "Search Clear Search" at bounding box center [429, 66] width 76 height 38
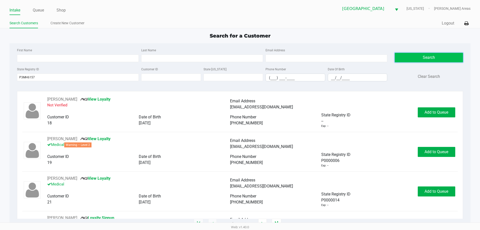
click at [401, 60] on button "Search" at bounding box center [429, 58] width 68 height 10
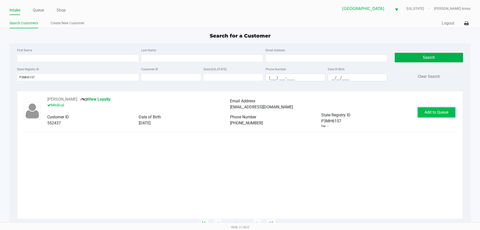
click at [440, 115] on button "Add to Queue" at bounding box center [437, 112] width 38 height 10
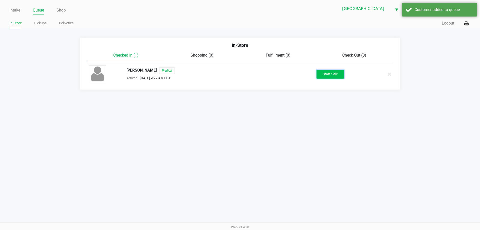
click at [343, 74] on button "Start Sale" at bounding box center [331, 74] width 28 height 9
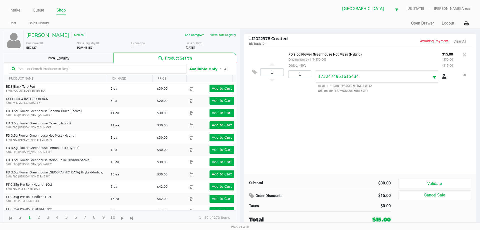
click at [80, 57] on div "Loyalty" at bounding box center [59, 58] width 110 height 10
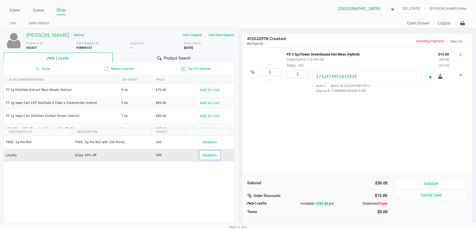
click at [205, 157] on span "Redeem" at bounding box center [210, 155] width 14 height 4
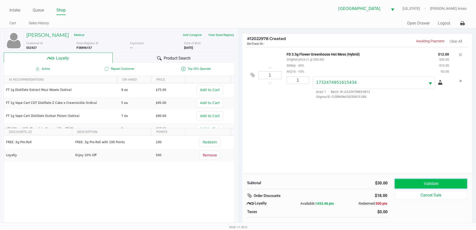
click at [429, 184] on button "Validate" at bounding box center [431, 184] width 72 height 10
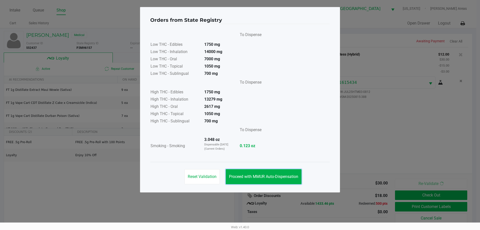
drag, startPoint x: 263, startPoint y: 173, endPoint x: 318, endPoint y: 187, distance: 57.2
click at [263, 173] on button "Proceed with MMUR Auto-Dispensation" at bounding box center [264, 176] width 76 height 15
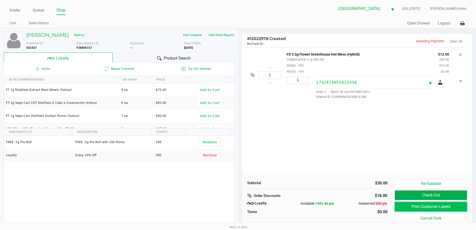
click at [424, 205] on button "Print Customer Labels" at bounding box center [431, 207] width 72 height 10
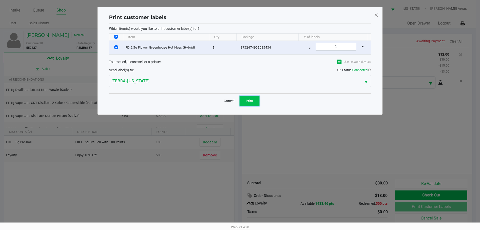
click at [256, 102] on button "Print" at bounding box center [250, 101] width 20 height 10
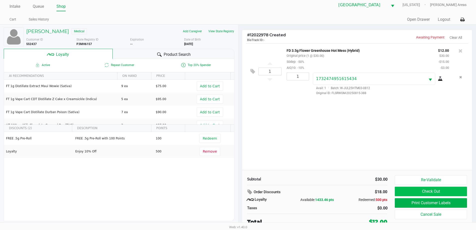
scroll to position [5, 0]
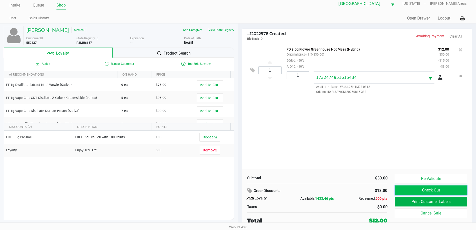
click at [451, 191] on button "Check Out" at bounding box center [431, 190] width 72 height 10
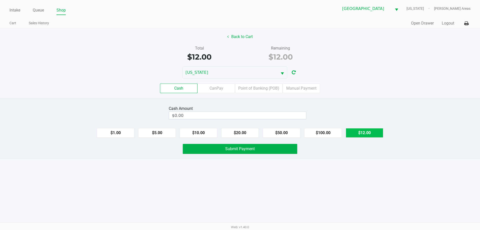
click at [372, 134] on button "$12.00" at bounding box center [365, 133] width 38 height 10
type input "$12.00"
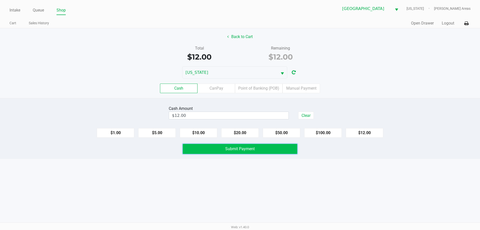
click at [255, 148] on button "Submit Payment" at bounding box center [240, 149] width 115 height 10
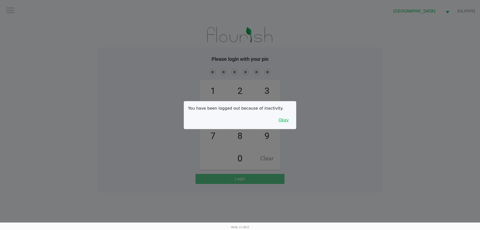
click at [286, 121] on button "Okay" at bounding box center [283, 120] width 17 height 10
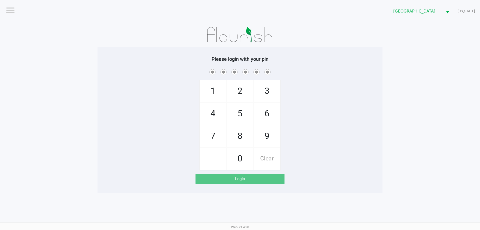
click at [337, 133] on div "1 4 7 2 5 8 0 3 6 9 Clear" at bounding box center [240, 119] width 285 height 102
checkbox input "true"
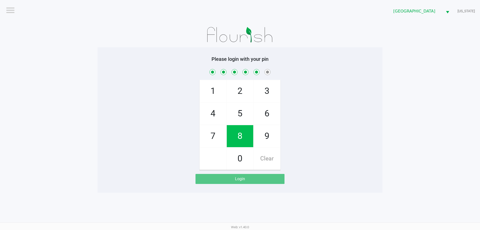
checkbox input "true"
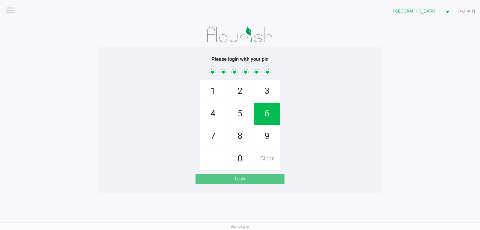
checkbox input "true"
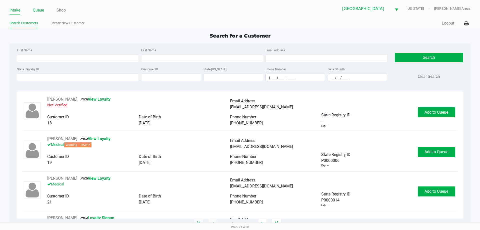
click at [42, 10] on link "Queue" at bounding box center [38, 10] width 11 height 7
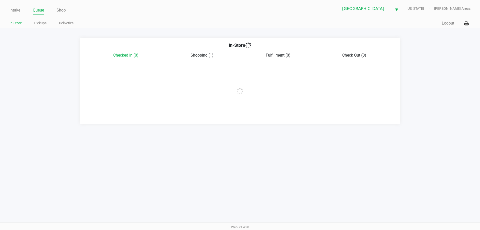
click at [51, 24] on ul "In-Store Pickups Deliveries" at bounding box center [125, 24] width 231 height 9
click at [44, 24] on link "Pickups" at bounding box center [40, 23] width 12 height 6
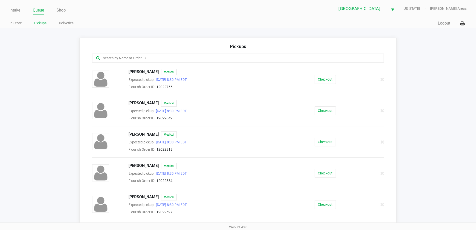
click at [219, 61] on input "text" at bounding box center [231, 58] width 256 height 6
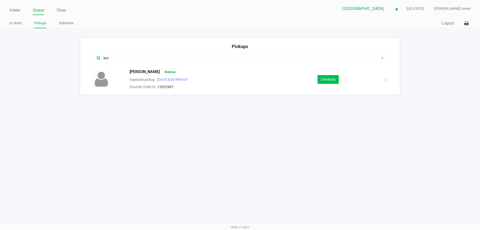
type input "kev"
click at [328, 79] on button "Checkout" at bounding box center [328, 79] width 21 height 9
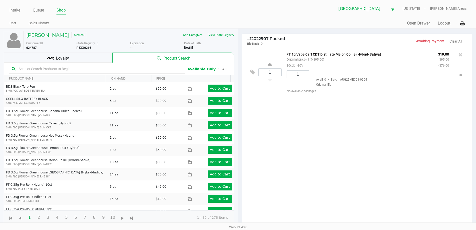
click at [92, 61] on div "Loyalty" at bounding box center [58, 58] width 109 height 10
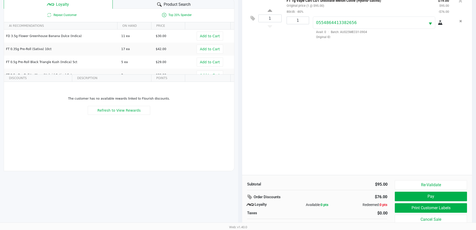
scroll to position [60, 0]
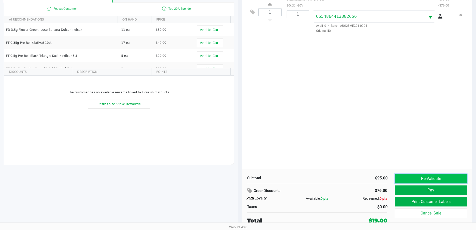
click at [420, 176] on button "Re-Validate" at bounding box center [431, 179] width 72 height 10
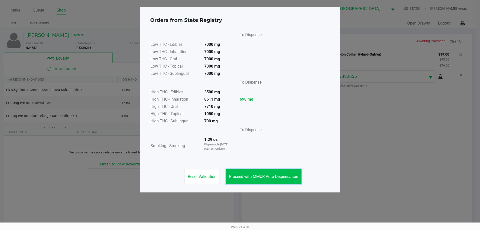
click at [287, 176] on span "Proceed with MMUR Auto-Dispensation" at bounding box center [263, 176] width 69 height 5
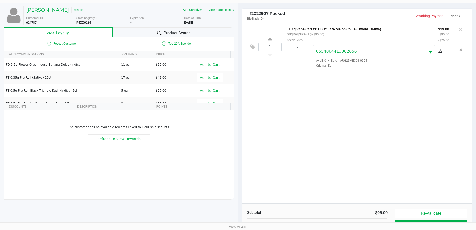
scroll to position [60, 0]
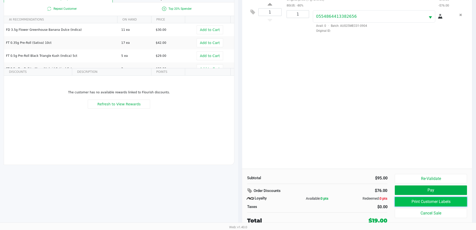
click at [440, 199] on button "Print Customer Labels" at bounding box center [431, 202] width 72 height 10
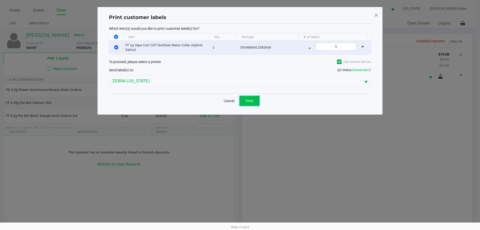
click at [249, 103] on span "Print" at bounding box center [250, 101] width 8 height 4
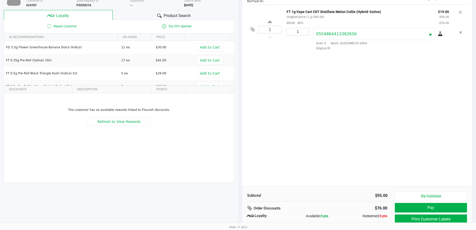
scroll to position [60, 0]
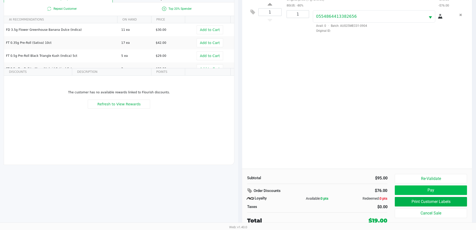
click at [419, 192] on button "Pay" at bounding box center [431, 190] width 72 height 10
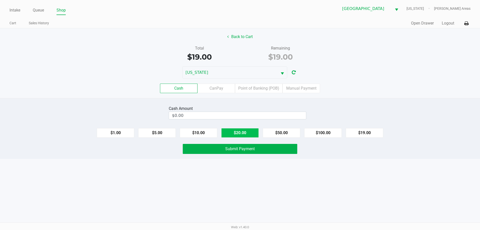
click at [232, 134] on button "$20.00" at bounding box center [240, 133] width 38 height 10
type input "$20.00"
click at [228, 149] on span "Submit Payment" at bounding box center [240, 148] width 30 height 5
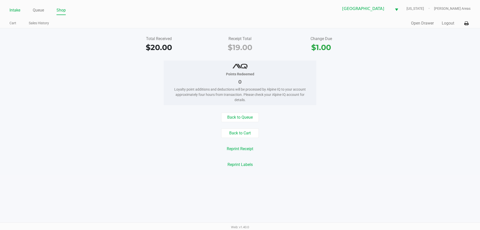
click at [19, 8] on link "Intake" at bounding box center [15, 10] width 11 height 7
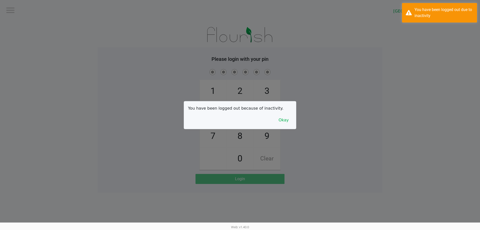
click at [286, 125] on div "You have been logged out because of inactivity. Okay" at bounding box center [240, 115] width 112 height 28
click at [284, 123] on button "Okay" at bounding box center [283, 120] width 17 height 10
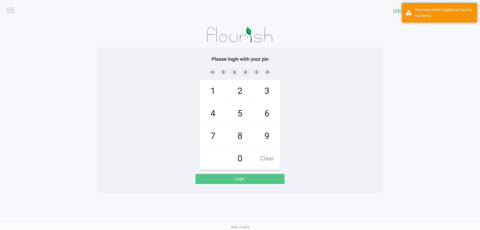
click at [322, 142] on div "1 4 7 2 5 8 0 3 6 9 Clear" at bounding box center [240, 119] width 285 height 102
checkbox input "true"
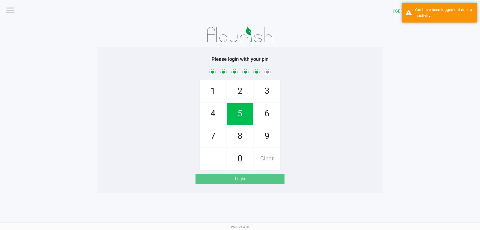
checkbox input "true"
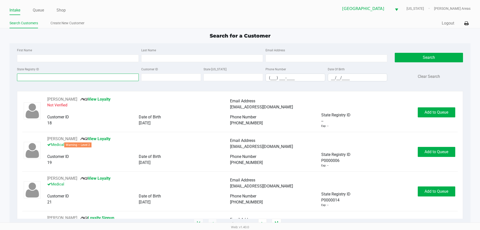
click at [91, 80] on input "State Registry ID" at bounding box center [78, 78] width 122 height 8
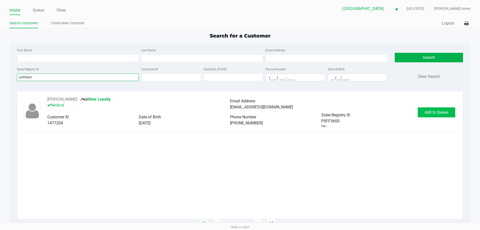
type input "p0ff5600"
click at [435, 109] on button "Add to Queue" at bounding box center [437, 112] width 38 height 10
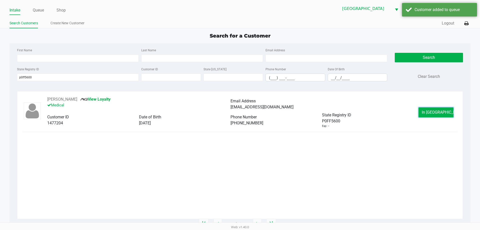
click at [435, 112] on span "In Queue" at bounding box center [443, 112] width 42 height 5
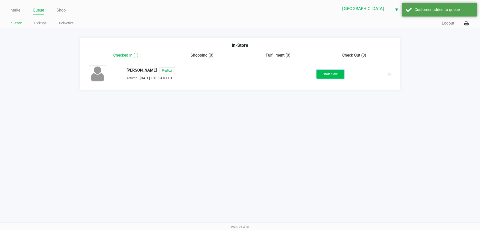
click at [339, 76] on button "Start Sale" at bounding box center [331, 74] width 28 height 9
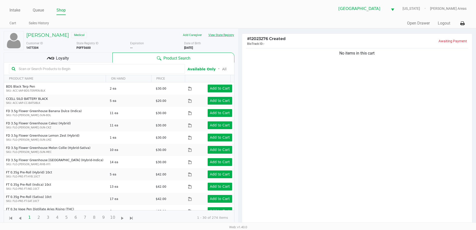
click at [227, 34] on button "View State Registry" at bounding box center [219, 35] width 29 height 8
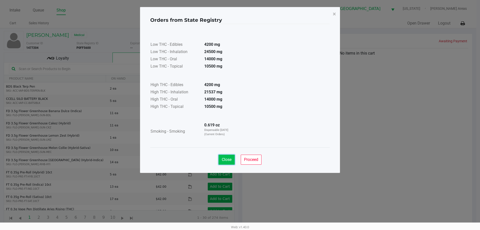
click at [227, 158] on span "Close" at bounding box center [227, 159] width 10 height 5
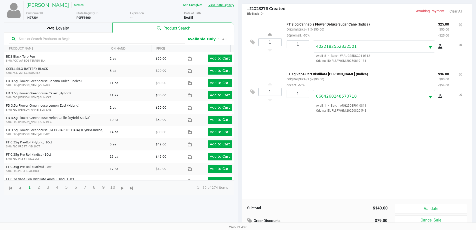
scroll to position [54, 0]
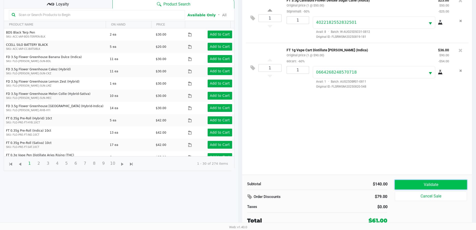
click at [423, 182] on button "Validate" at bounding box center [431, 185] width 72 height 10
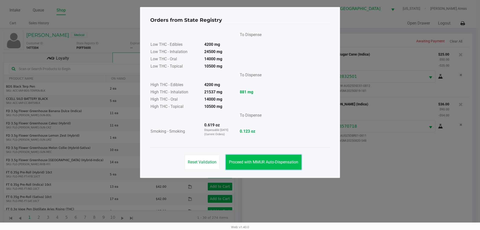
click at [261, 156] on button "Proceed with MMUR Auto-Dispensation" at bounding box center [264, 162] width 76 height 15
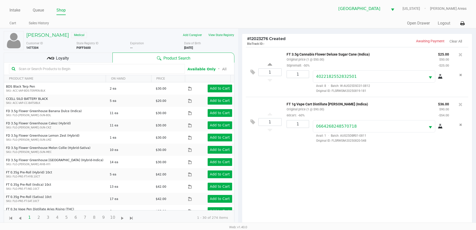
click at [99, 56] on div "Loyalty" at bounding box center [58, 58] width 109 height 10
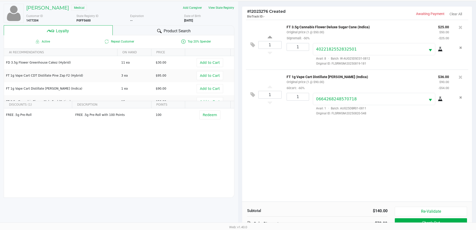
scroll to position [60, 0]
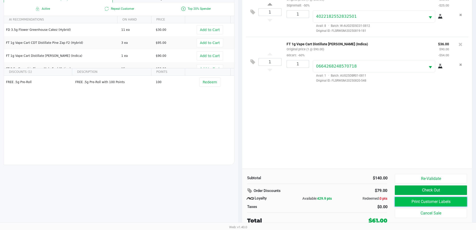
click at [410, 202] on button "Print Customer Labels" at bounding box center [431, 202] width 72 height 10
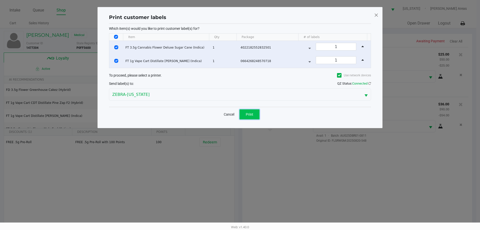
click at [253, 112] on button "Print" at bounding box center [250, 114] width 20 height 10
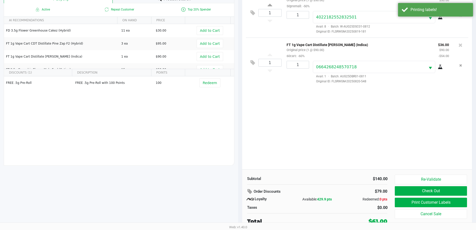
scroll to position [60, 0]
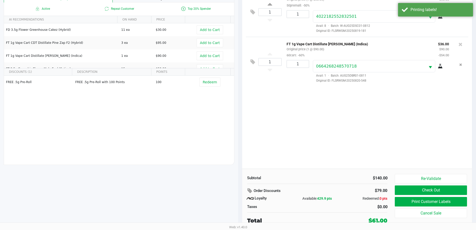
click at [446, 193] on button "Check Out" at bounding box center [431, 190] width 72 height 10
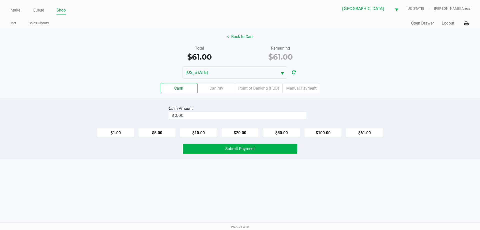
click at [267, 87] on label "Point of Banking (POB)" at bounding box center [259, 89] width 48 height 10
click at [0, 0] on 7 "Point of Banking (POB)" at bounding box center [0, 0] width 0 height 0
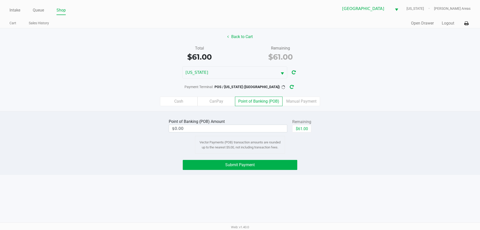
click at [305, 131] on button "$61.00" at bounding box center [301, 129] width 19 height 8
type input "$61.00"
click at [256, 165] on button "Submit Payment" at bounding box center [240, 165] width 115 height 10
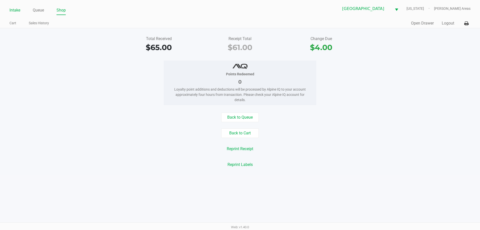
click at [19, 9] on link "Intake" at bounding box center [15, 10] width 11 height 7
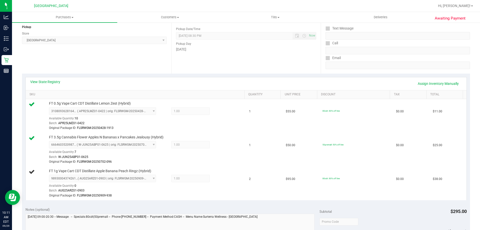
scroll to position [75, 0]
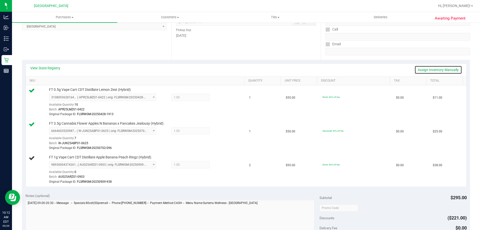
click at [424, 69] on link "Assign Inventory Manually" at bounding box center [439, 70] width 48 height 9
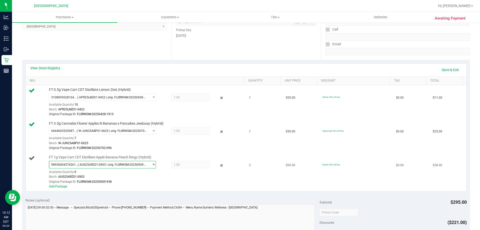
click at [141, 163] on span "( AUG25ARZ01-0903 | orig: FLSRWGM-20250909-938 )" at bounding box center [113, 165] width 70 height 4
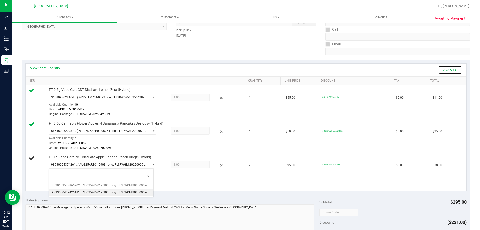
click at [451, 69] on link "Save & Exit" at bounding box center [451, 70] width 24 height 9
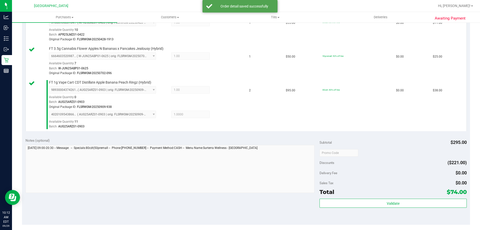
scroll to position [150, 0]
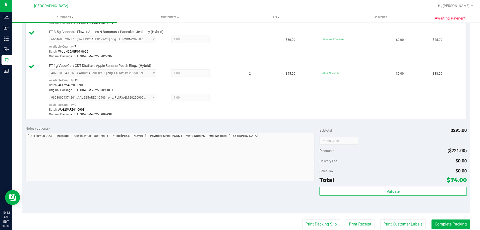
scroll to position [175, 0]
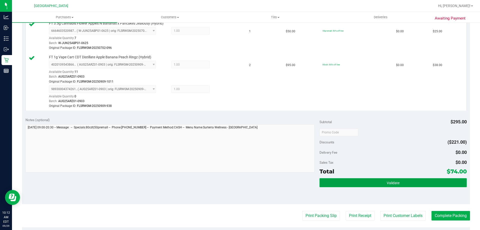
drag, startPoint x: 386, startPoint y: 181, endPoint x: 381, endPoint y: 179, distance: 5.7
click at [385, 180] on button "Validate" at bounding box center [393, 182] width 147 height 9
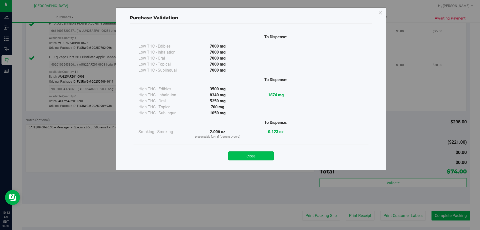
click at [262, 155] on button "Close" at bounding box center [251, 155] width 46 height 9
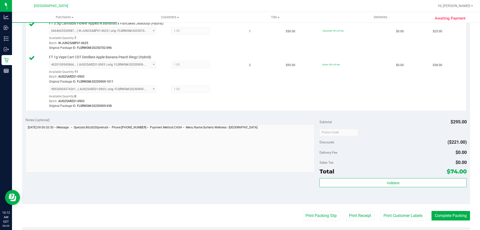
scroll to position [225, 0]
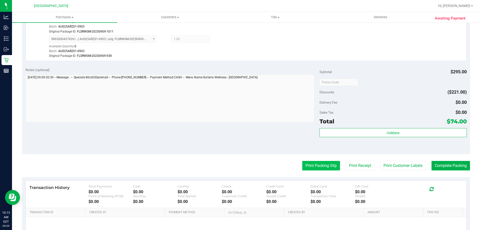
click at [307, 163] on button "Print Packing Slip" at bounding box center [321, 166] width 38 height 10
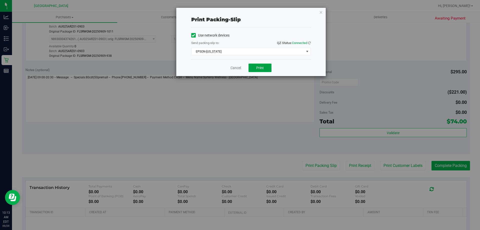
click at [255, 68] on button "Print" at bounding box center [260, 68] width 23 height 9
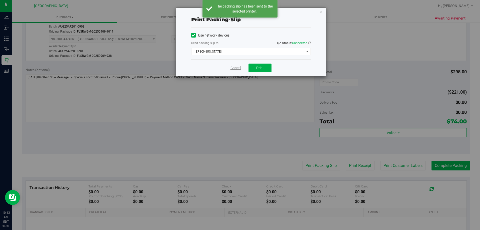
click at [232, 67] on link "Cancel" at bounding box center [236, 67] width 11 height 5
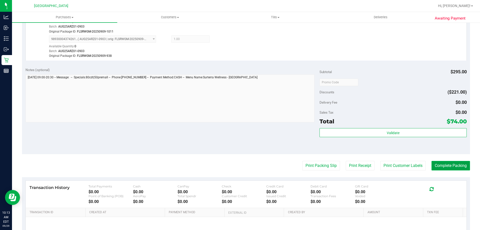
click at [447, 168] on button "Complete Packing" at bounding box center [451, 166] width 39 height 10
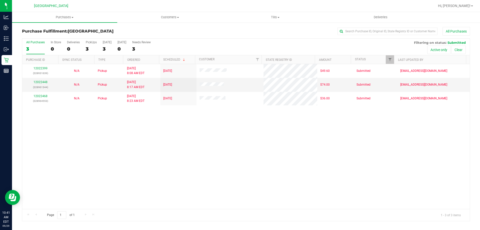
click at [269, 173] on div "12022399 (328931639) N/A Pickup [DATE] 8:08 AM EDT 9/29/2025 $49.60 Submitted […" at bounding box center [246, 136] width 448 height 145
click at [111, 114] on div "12022399 (328931639) N/A Pickup [DATE] 8:08 AM EDT 9/29/2025 $49.60 Submitted […" at bounding box center [246, 136] width 448 height 145
click at [57, 17] on span "Purchases" at bounding box center [64, 17] width 105 height 5
click at [32, 38] on span "Fulfillment" at bounding box center [27, 36] width 31 height 4
click at [50, 136] on div "12022399 (328931639) N/A Pickup [DATE] 8:08 AM EDT 9/29/2025 $49.60 Submitted […" at bounding box center [246, 136] width 448 height 145
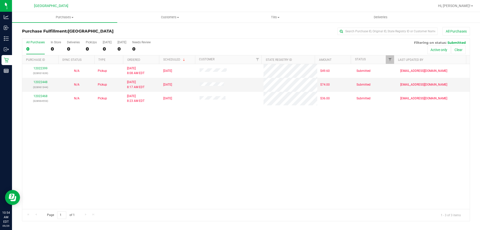
click at [60, 147] on div "12022399 (328931639) N/A Pickup [DATE] 8:08 AM EDT 9/29/2025 $49.60 Submitted […" at bounding box center [246, 136] width 448 height 145
click at [260, 186] on div "12022399 (328931639) N/A Pickup [DATE] 8:08 AM EDT 9/29/2025 $49.60 Submitted […" at bounding box center [246, 136] width 448 height 145
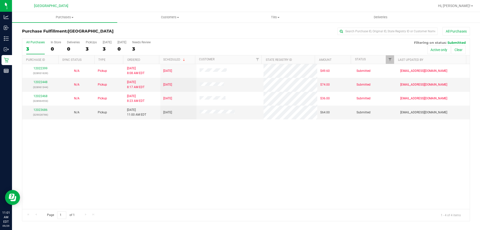
click at [265, 182] on div "12022399 (328931639) N/A Pickup [DATE] 8:08 AM EDT 9/29/2025 $49.60 Submitted […" at bounding box center [246, 136] width 448 height 145
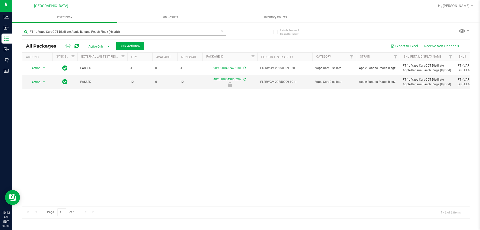
click at [133, 30] on input "FT 1g Vape Cart CDT Distillate Apple Banana Peach Ringz (Hybrid)" at bounding box center [124, 32] width 204 height 8
type input "purple pj"
click at [237, 81] on link "7539816435442716" at bounding box center [228, 82] width 28 height 4
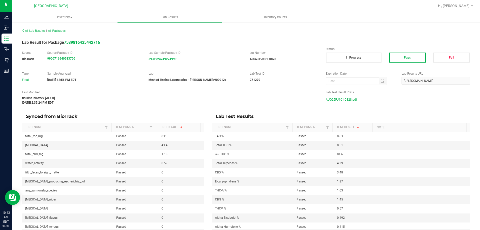
click at [342, 99] on span "AUG25PJ101-0828.pdf" at bounding box center [341, 100] width 31 height 8
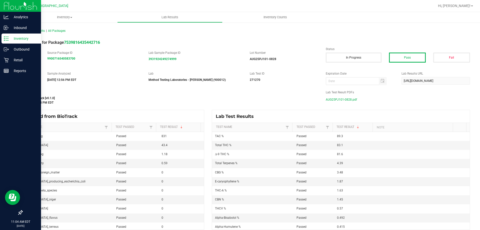
click at [11, 36] on p "Inventory" at bounding box center [24, 39] width 30 height 6
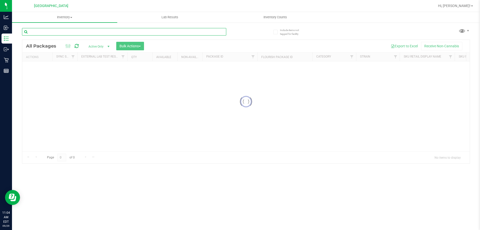
click at [87, 32] on input "text" at bounding box center [124, 32] width 204 height 8
type input "yon"
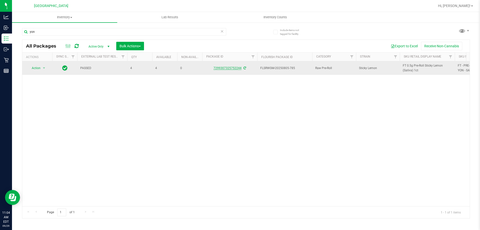
click at [232, 68] on link "7299307325752244" at bounding box center [228, 68] width 28 height 4
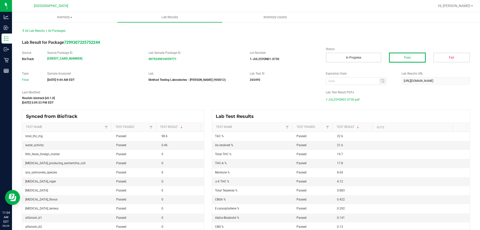
click at [352, 101] on span "1-JUL25YON01-0730.pdf" at bounding box center [343, 100] width 34 height 8
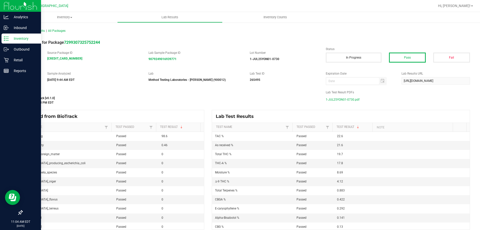
click at [6, 39] on line at bounding box center [7, 39] width 3 height 0
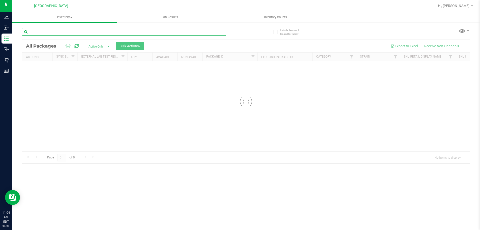
click at [118, 31] on input "text" at bounding box center [124, 32] width 204 height 8
type input "cuw"
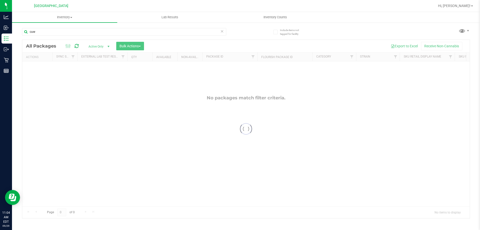
click at [99, 48] on div at bounding box center [246, 129] width 448 height 178
click at [98, 45] on span "Active Only" at bounding box center [98, 46] width 28 height 7
click at [94, 74] on li "All" at bounding box center [97, 77] width 27 height 8
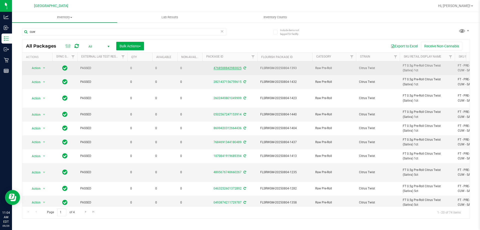
click at [231, 68] on link "4768508842983025" at bounding box center [228, 68] width 28 height 4
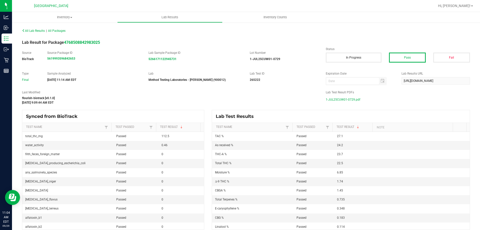
click at [333, 96] on span "1-JUL25CUW01-0729.pdf" at bounding box center [343, 100] width 35 height 8
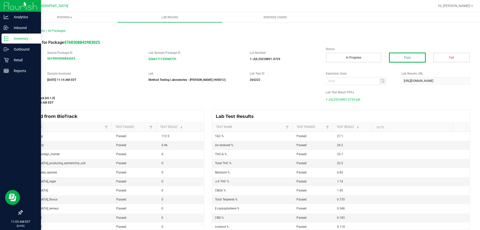
click at [4, 38] on icon at bounding box center [6, 38] width 5 height 5
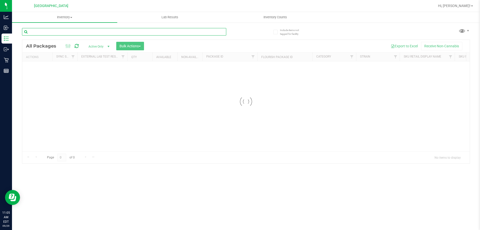
click at [109, 34] on input "text" at bounding box center [124, 32] width 204 height 8
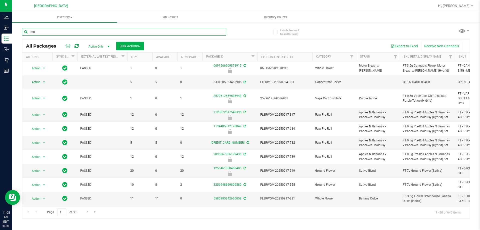
type input "lmn"
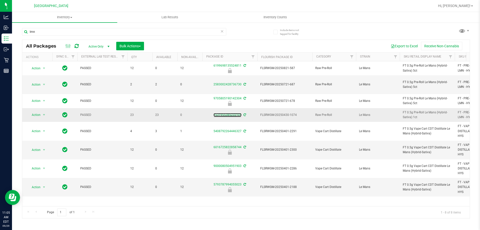
click at [230, 113] on div "7531955385232101" at bounding box center [230, 115] width 57 height 5
click at [230, 113] on link "7531955385232101" at bounding box center [228, 115] width 28 height 4
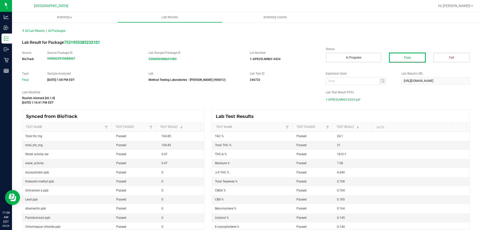
click at [343, 99] on span "1-APR25LMN02-0424.pdf" at bounding box center [343, 100] width 35 height 8
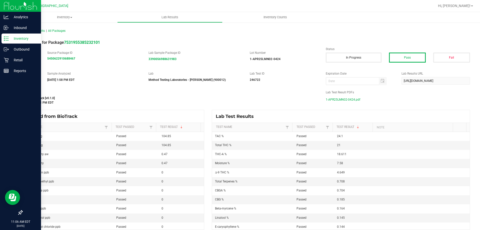
click at [8, 36] on icon at bounding box center [6, 38] width 5 height 5
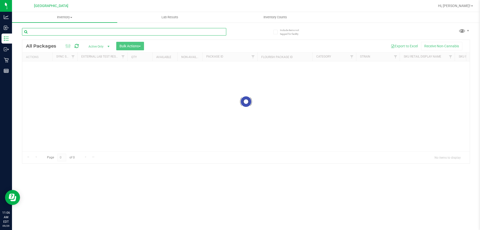
click at [105, 34] on input "text" at bounding box center [124, 32] width 204 height 8
type input "mec"
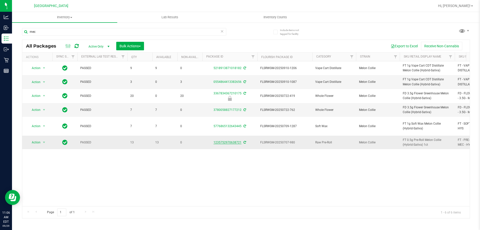
click at [224, 144] on link "1235752970638721" at bounding box center [228, 143] width 28 height 4
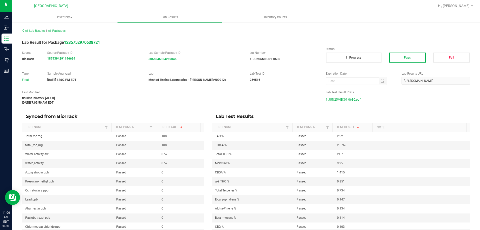
click at [350, 99] on span "1-JUN25MEC01-0630.pdf" at bounding box center [343, 100] width 35 height 8
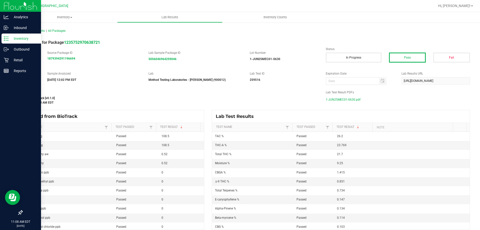
click at [2, 40] on div "Inventory" at bounding box center [22, 39] width 40 height 10
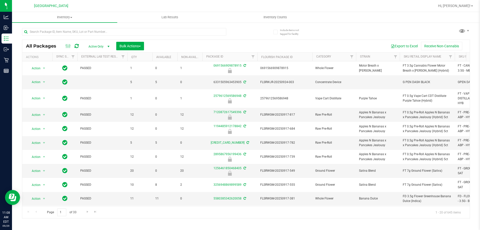
click at [103, 36] on div at bounding box center [124, 34] width 204 height 12
click at [101, 31] on input "text" at bounding box center [124, 32] width 204 height 8
type input "srh"
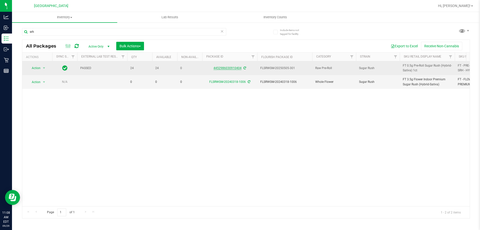
click at [235, 66] on link "4452986030910404" at bounding box center [228, 68] width 28 height 4
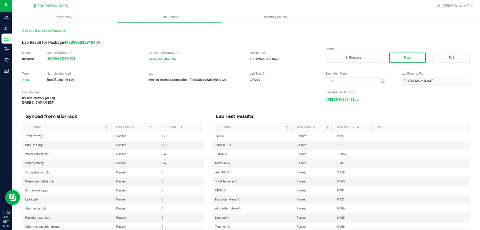
click at [352, 100] on span "1-FEB25SRH01-0425.pdf" at bounding box center [343, 100] width 34 height 8
